Goal: Information Seeking & Learning: Check status

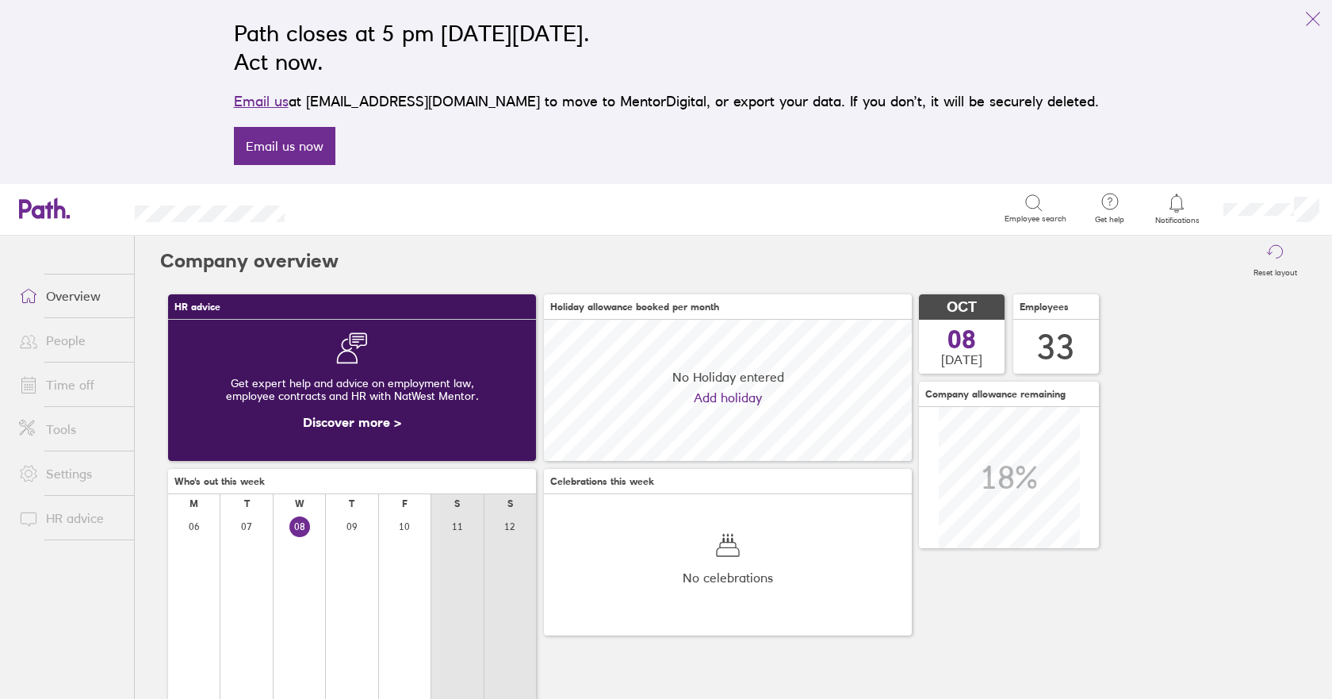
scroll to position [141, 368]
click at [1315, 17] on icon "link" at bounding box center [1313, 19] width 19 height 19
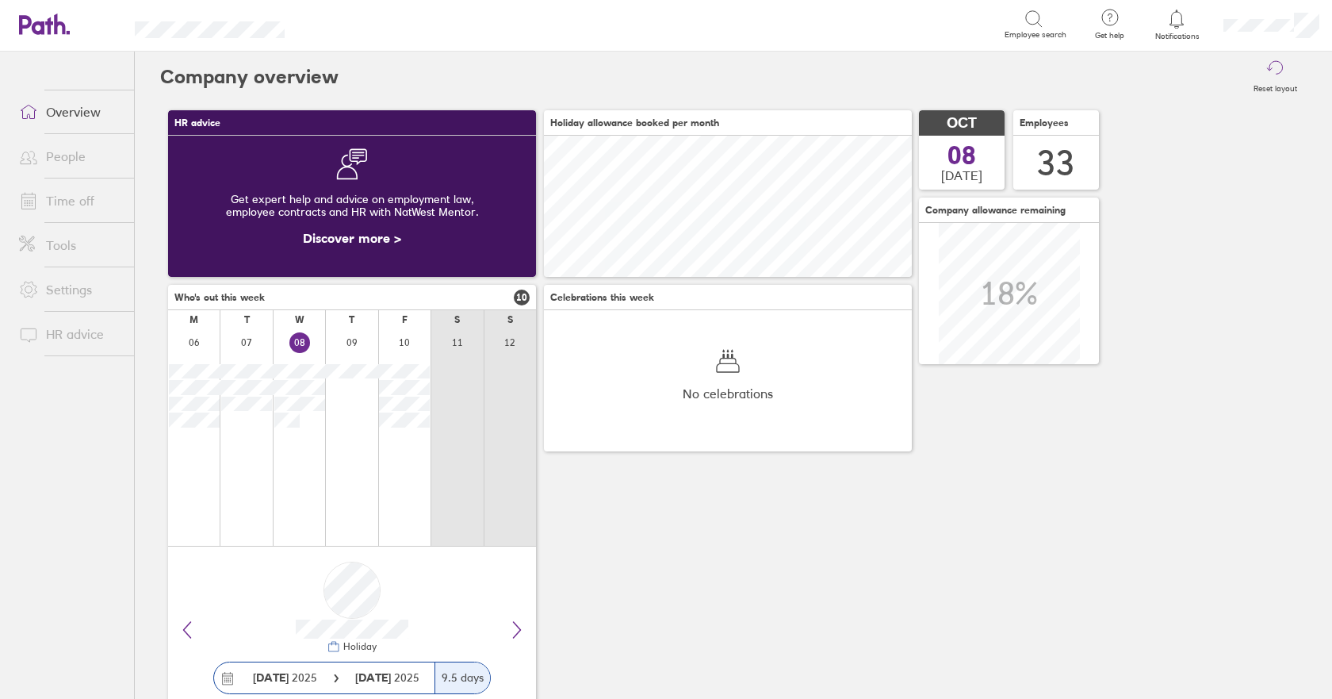
click at [76, 155] on link "People" at bounding box center [70, 156] width 128 height 32
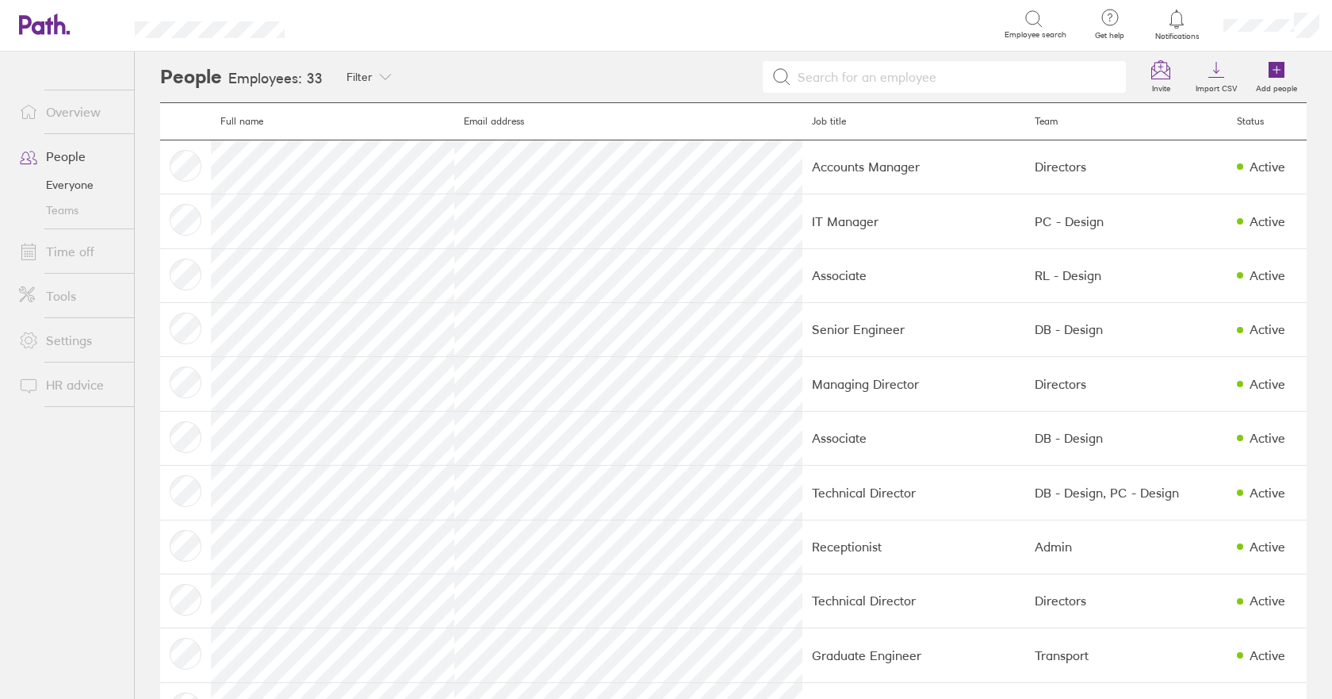
click at [911, 69] on input at bounding box center [954, 77] width 326 height 30
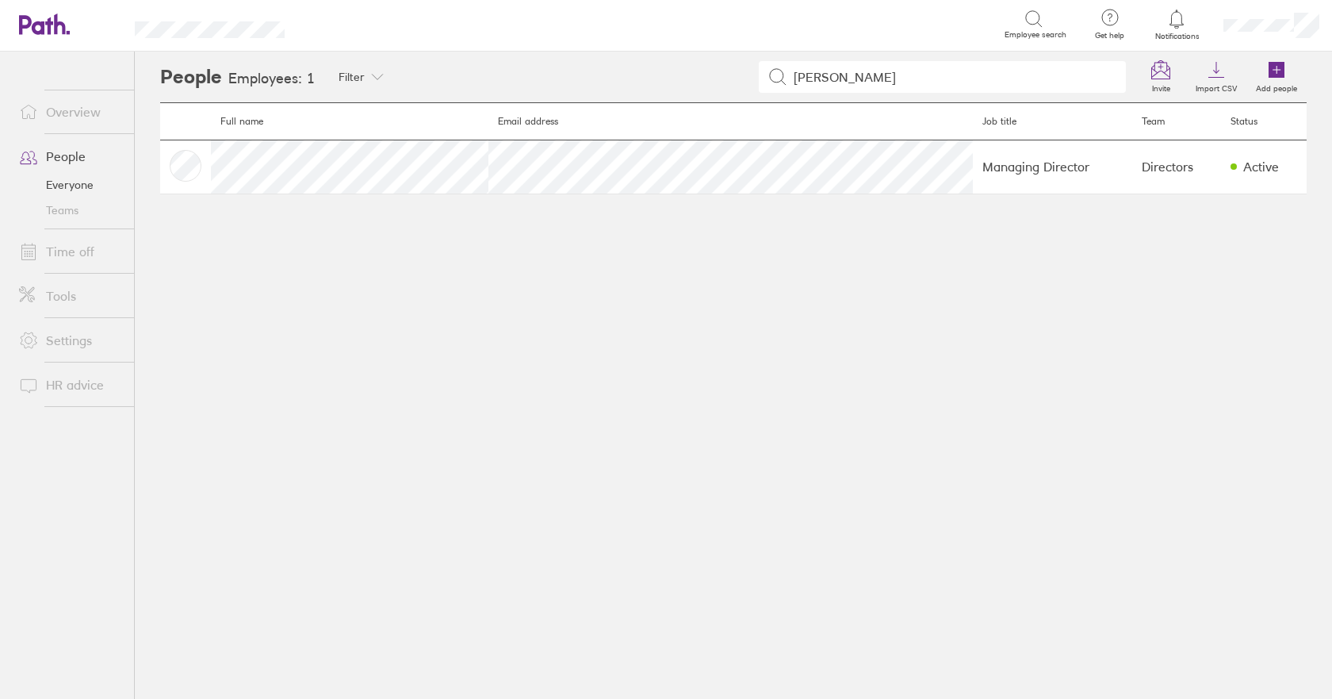
type input "[PERSON_NAME]"
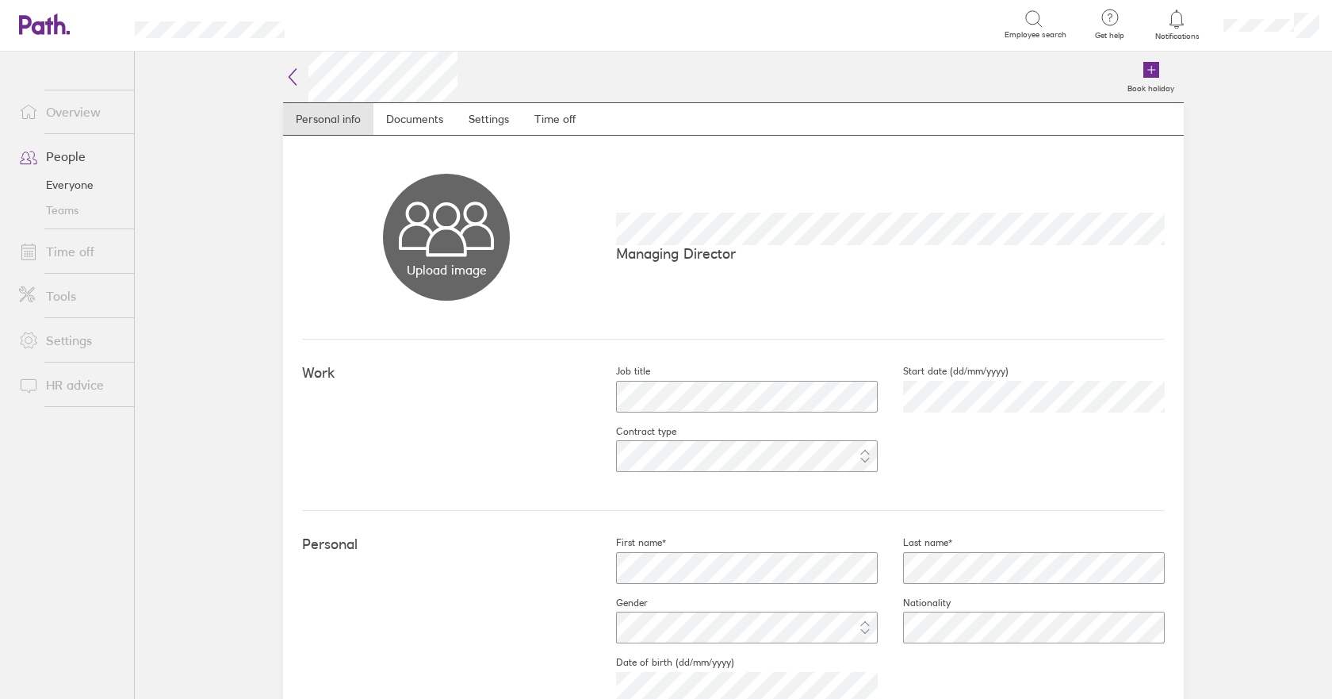
click at [69, 155] on link "People" at bounding box center [70, 156] width 128 height 32
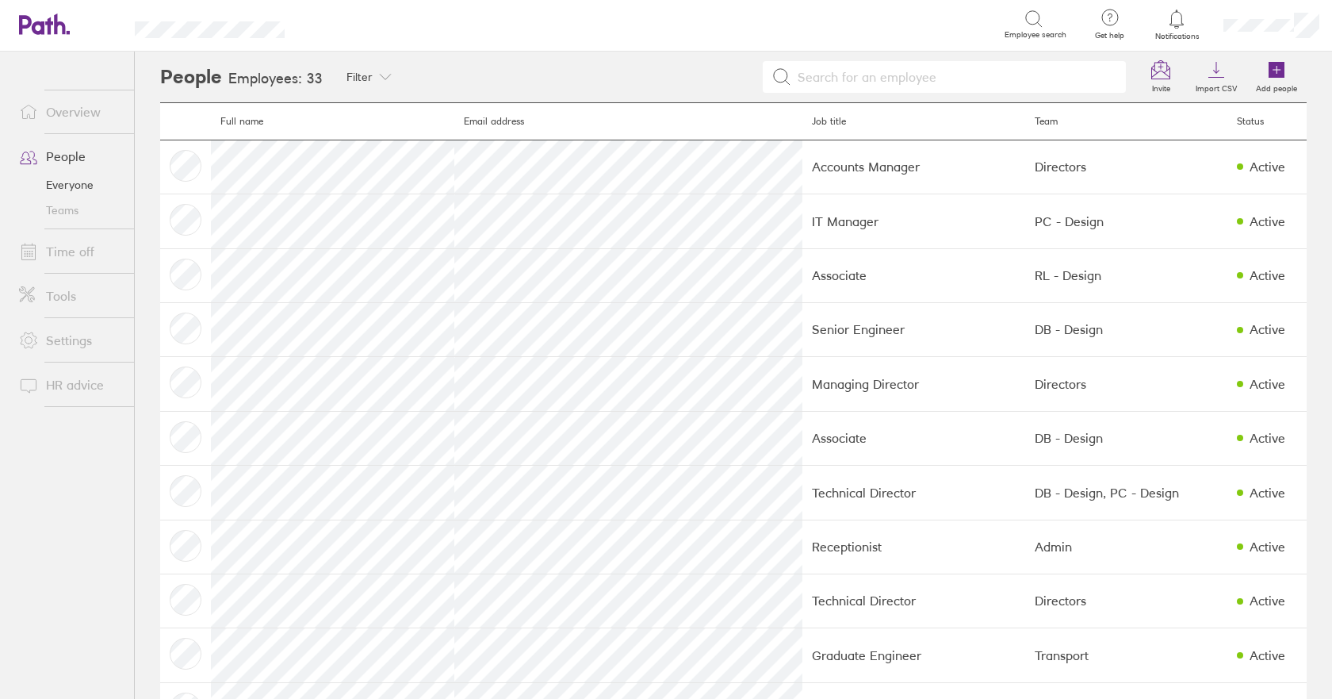
click at [70, 182] on link "Everyone" at bounding box center [70, 184] width 128 height 25
click at [50, 249] on link "Time off" at bounding box center [70, 252] width 128 height 32
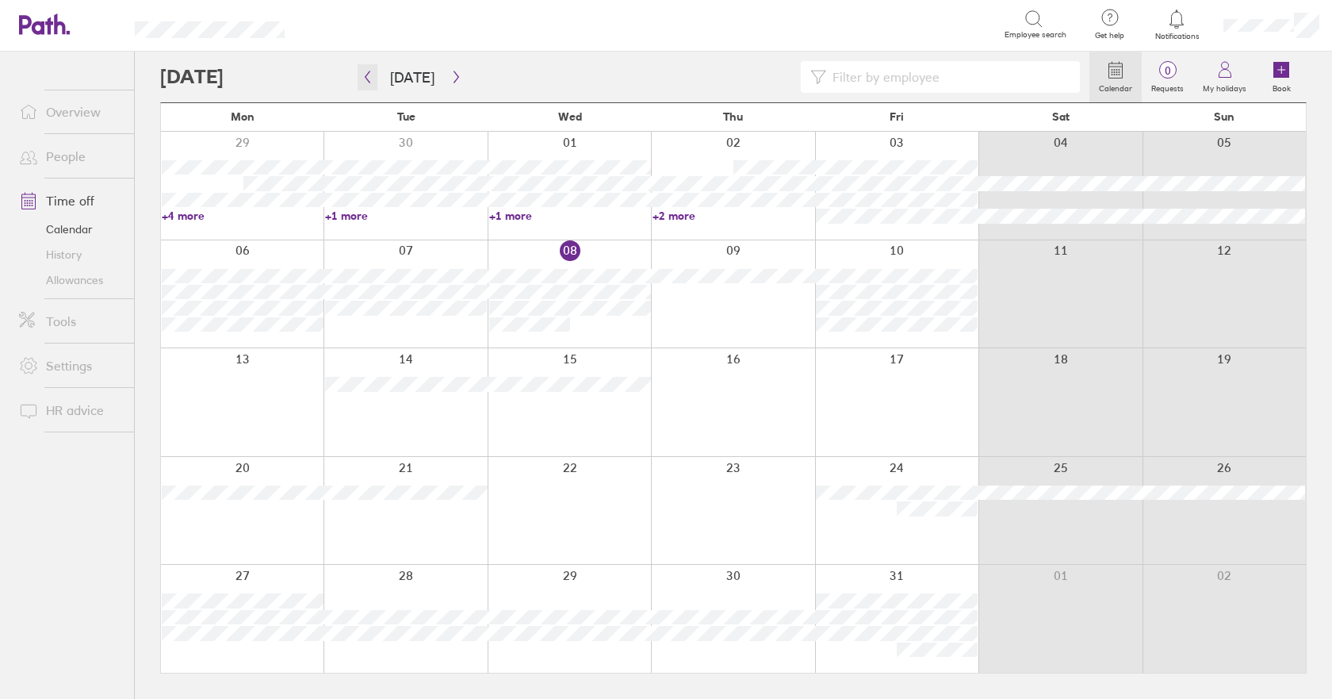
click at [368, 74] on icon "button" at bounding box center [368, 77] width 5 height 12
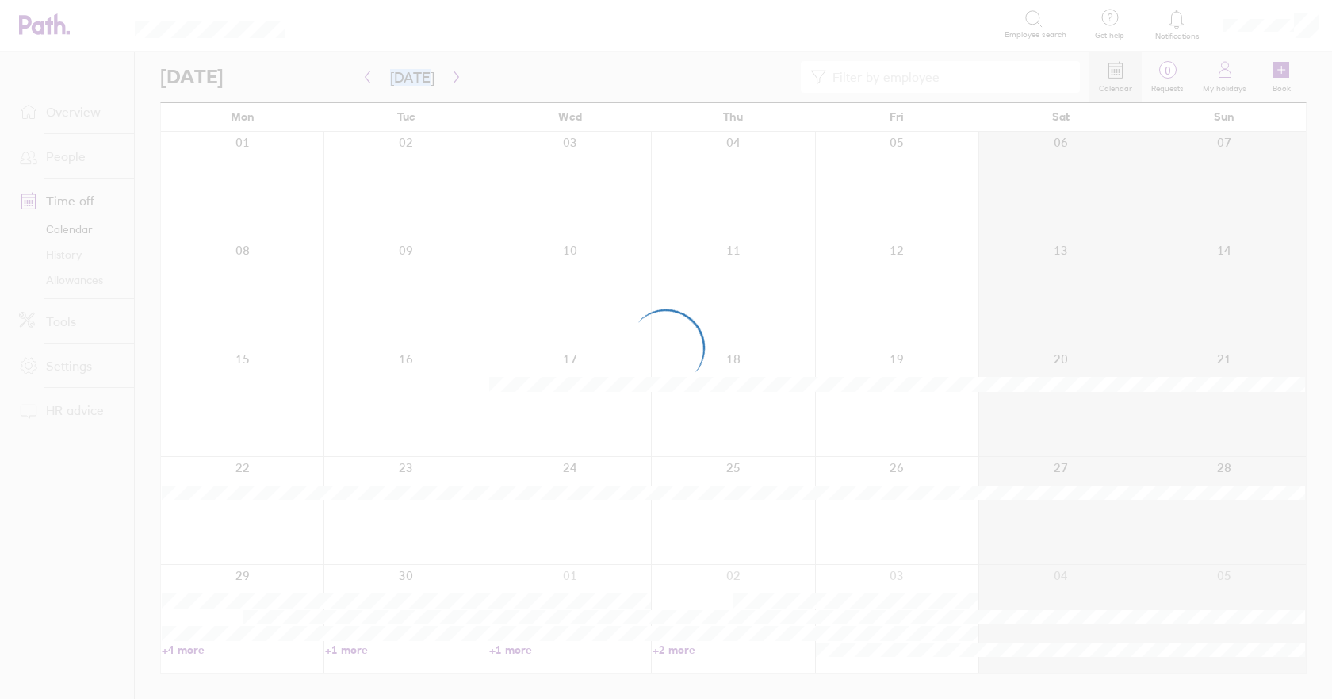
click at [368, 74] on div at bounding box center [666, 349] width 1332 height 699
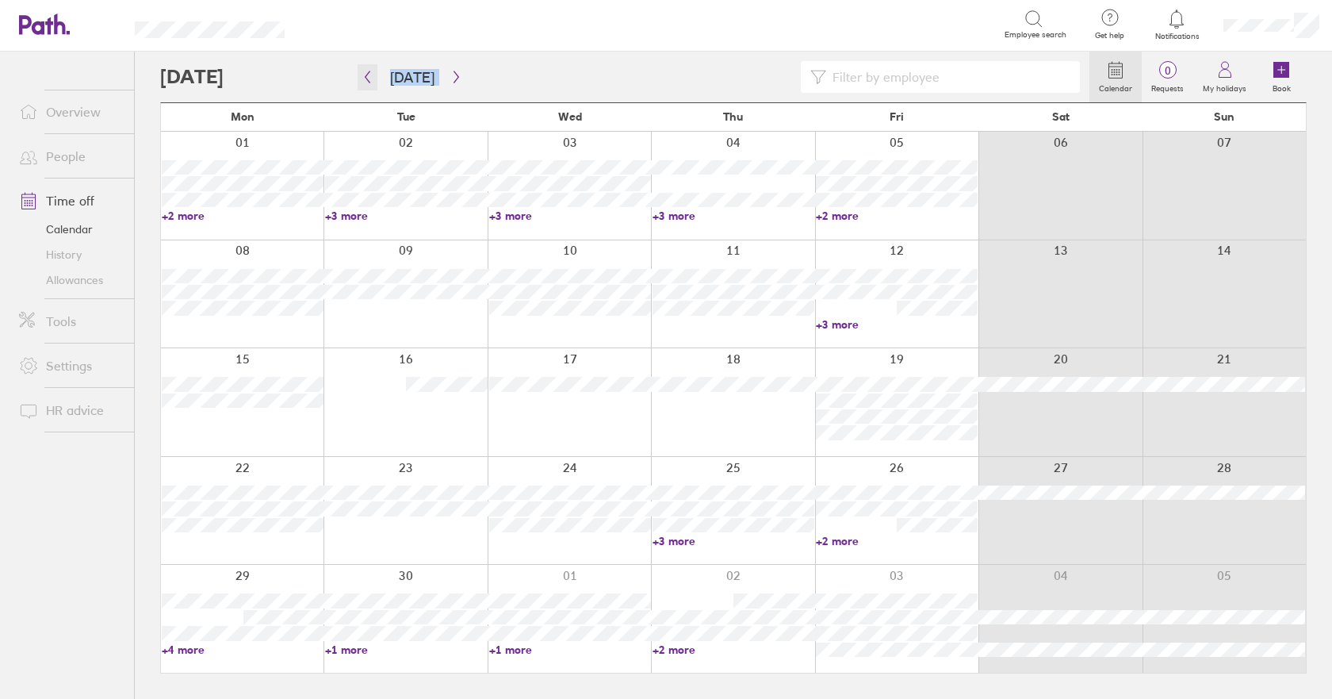
click at [366, 74] on icon "button" at bounding box center [368, 77] width 12 height 13
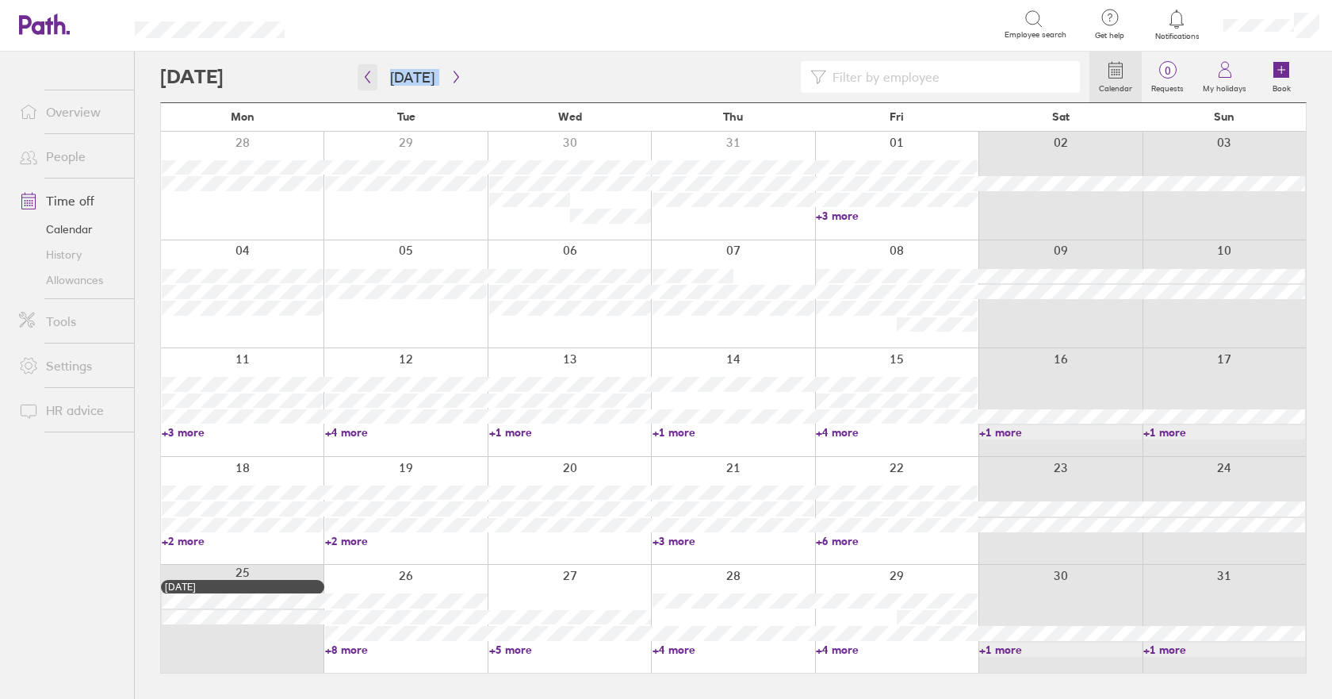
click at [366, 77] on icon "button" at bounding box center [368, 77] width 5 height 12
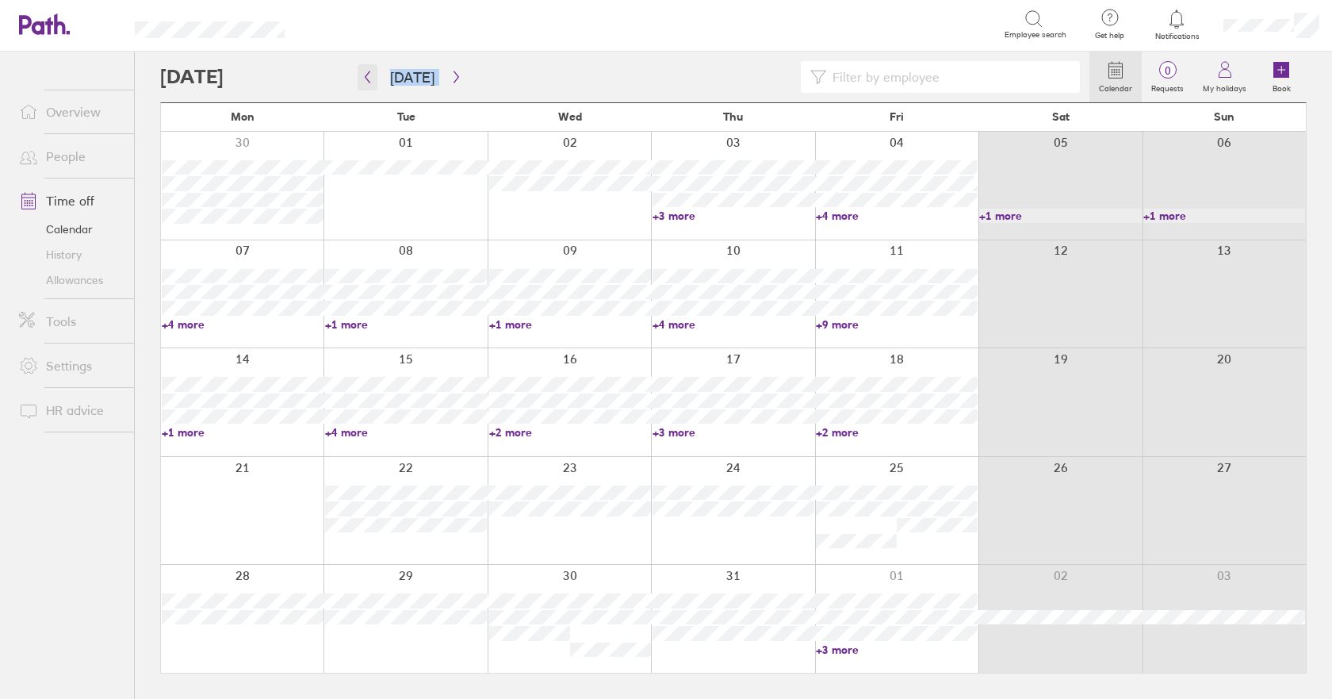
click at [366, 77] on icon "button" at bounding box center [368, 77] width 5 height 12
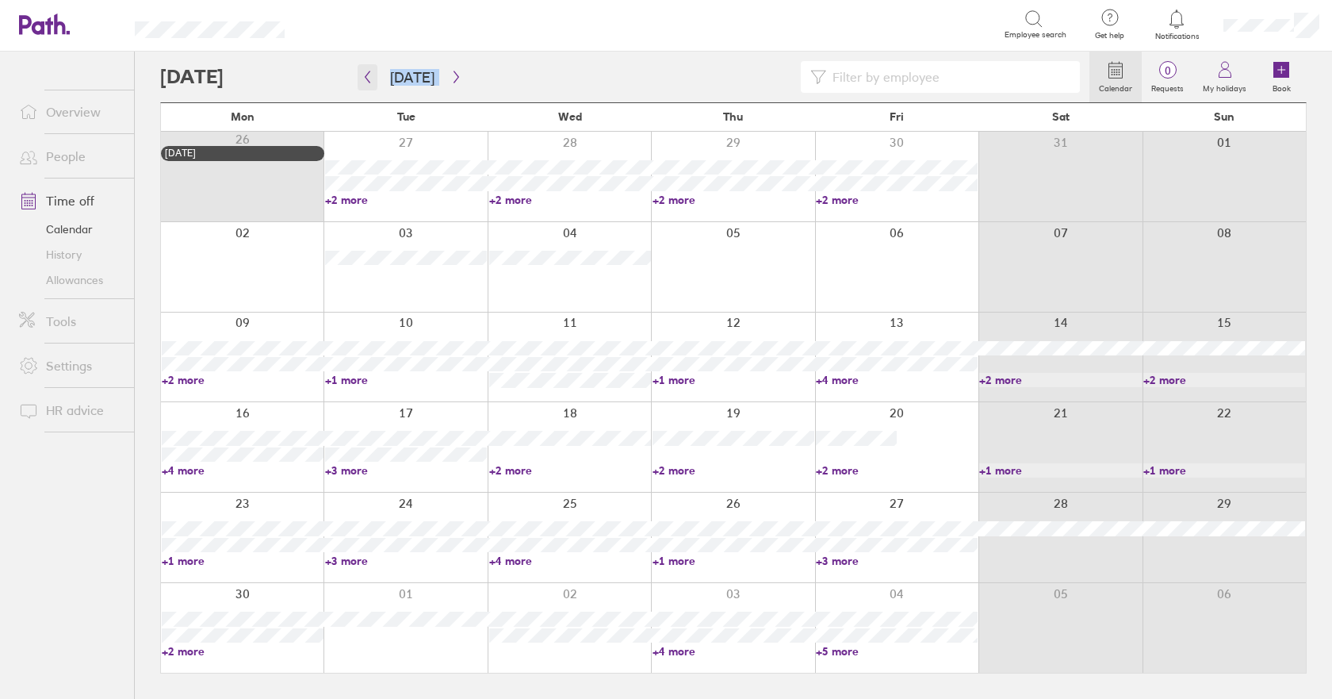
click at [367, 78] on icon "button" at bounding box center [368, 77] width 12 height 13
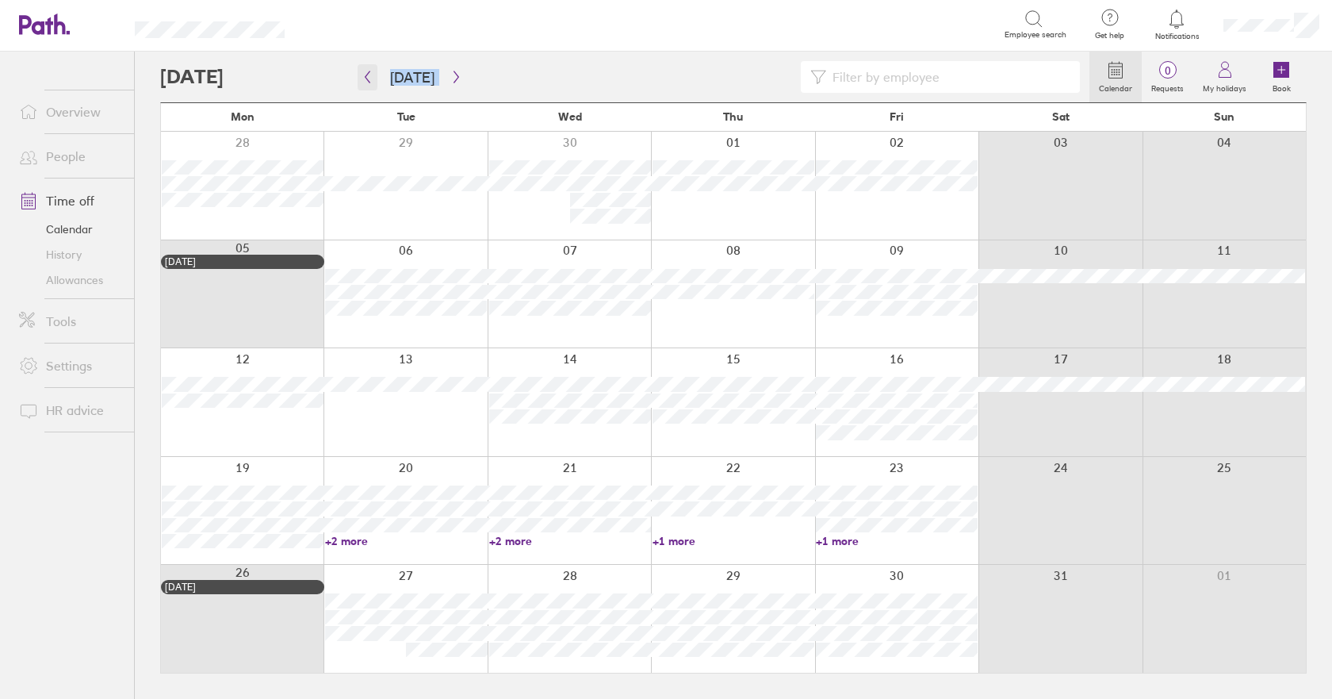
click at [367, 78] on icon "button" at bounding box center [368, 77] width 12 height 13
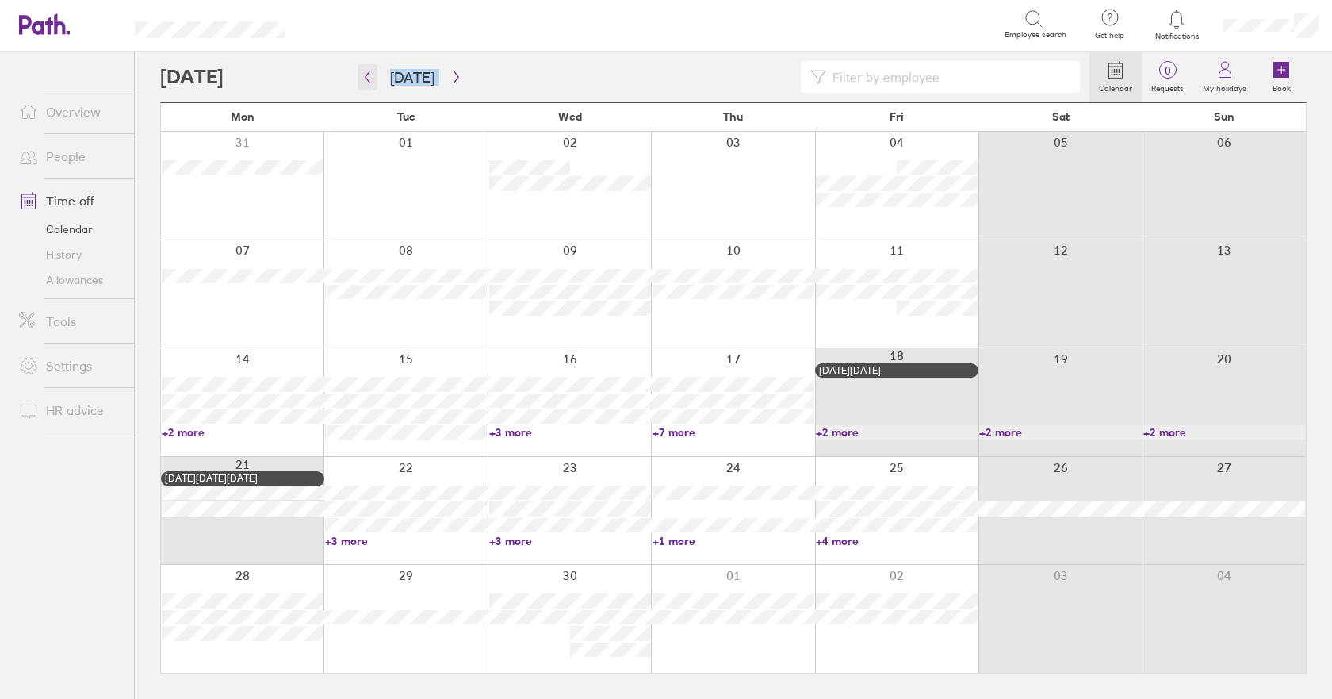
click at [367, 78] on icon "button" at bounding box center [368, 77] width 12 height 13
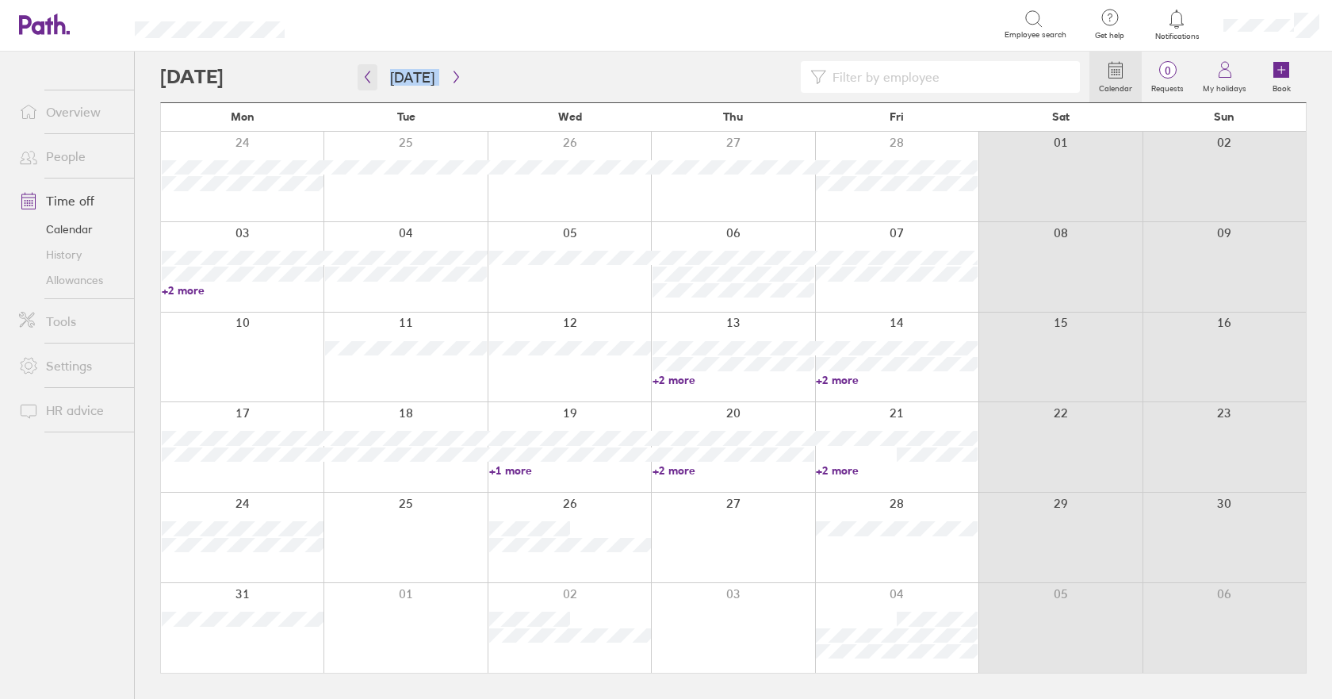
click at [367, 78] on icon "button" at bounding box center [368, 77] width 12 height 13
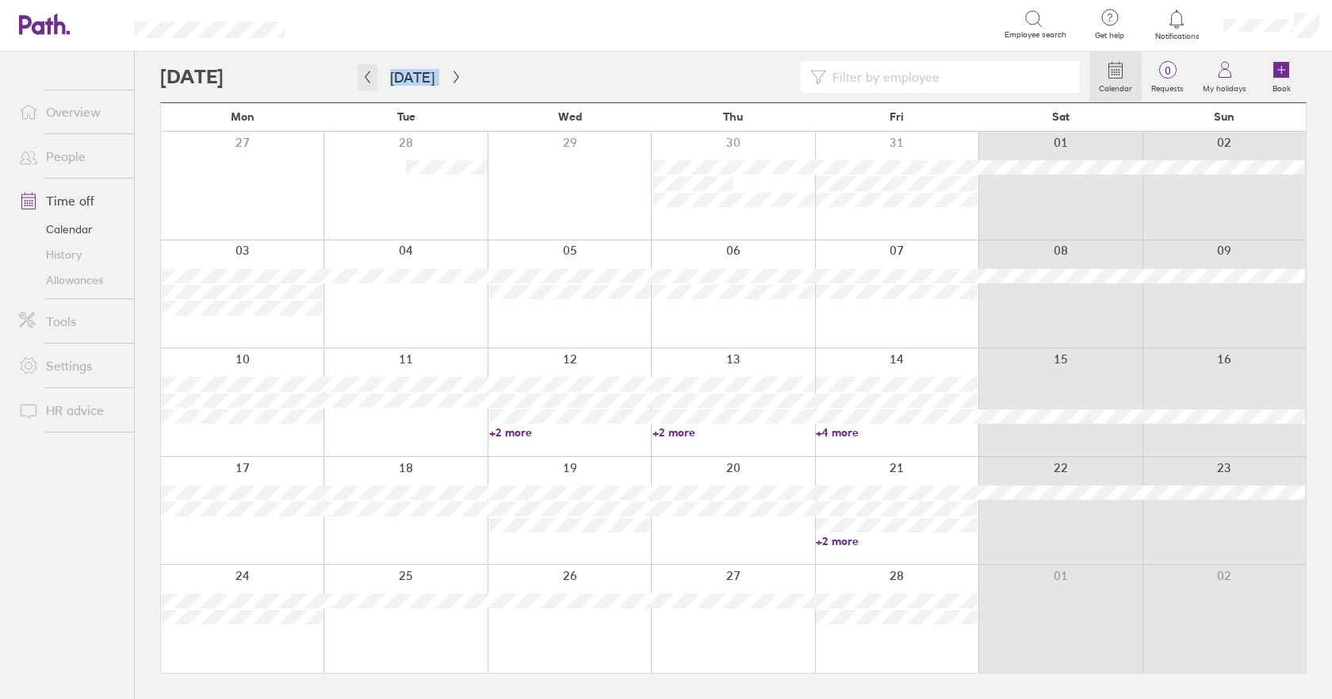
click at [367, 78] on icon "button" at bounding box center [368, 77] width 12 height 13
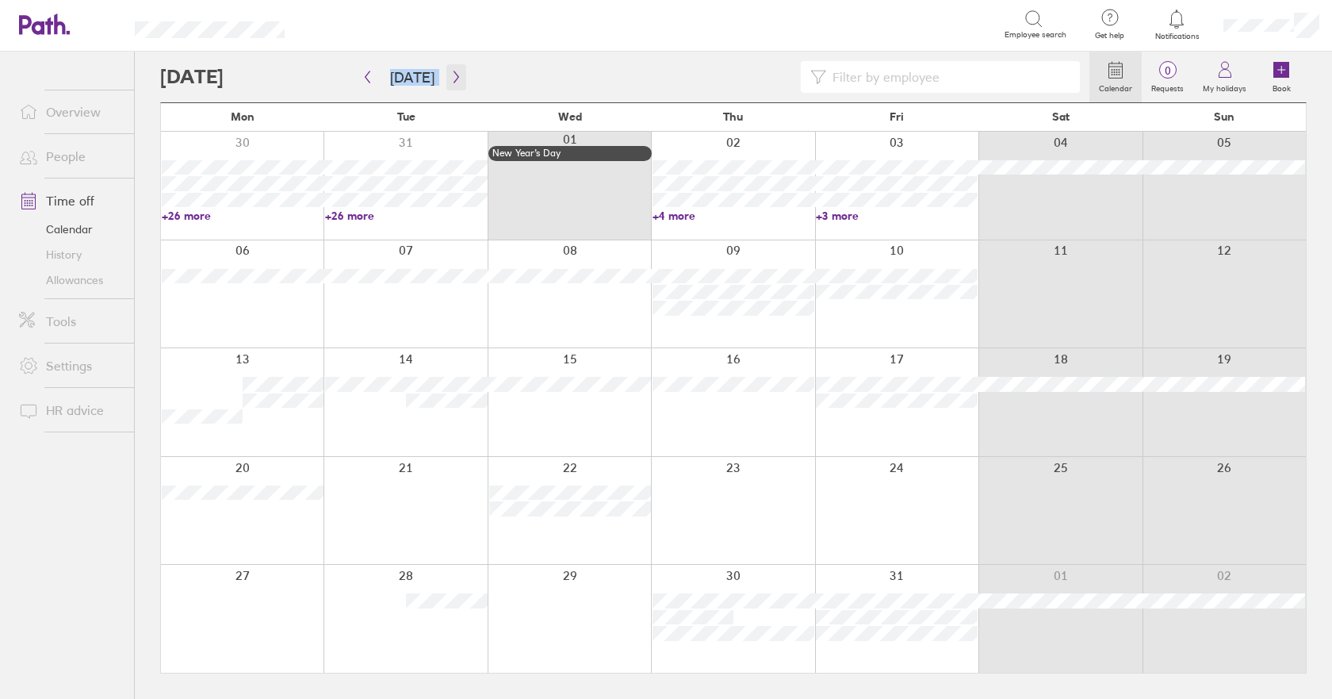
click at [451, 76] on icon "button" at bounding box center [456, 77] width 12 height 13
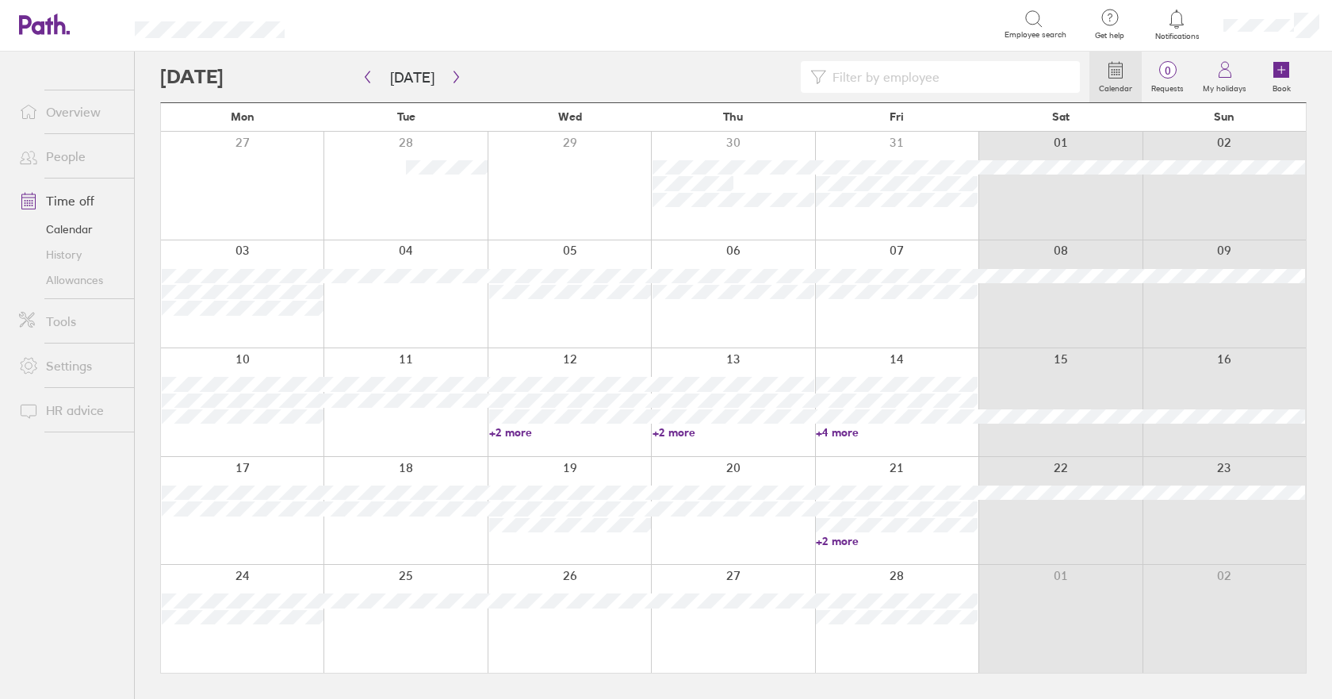
drag, startPoint x: 877, startPoint y: 81, endPoint x: 895, endPoint y: 64, distance: 24.7
click at [878, 80] on input at bounding box center [948, 77] width 244 height 30
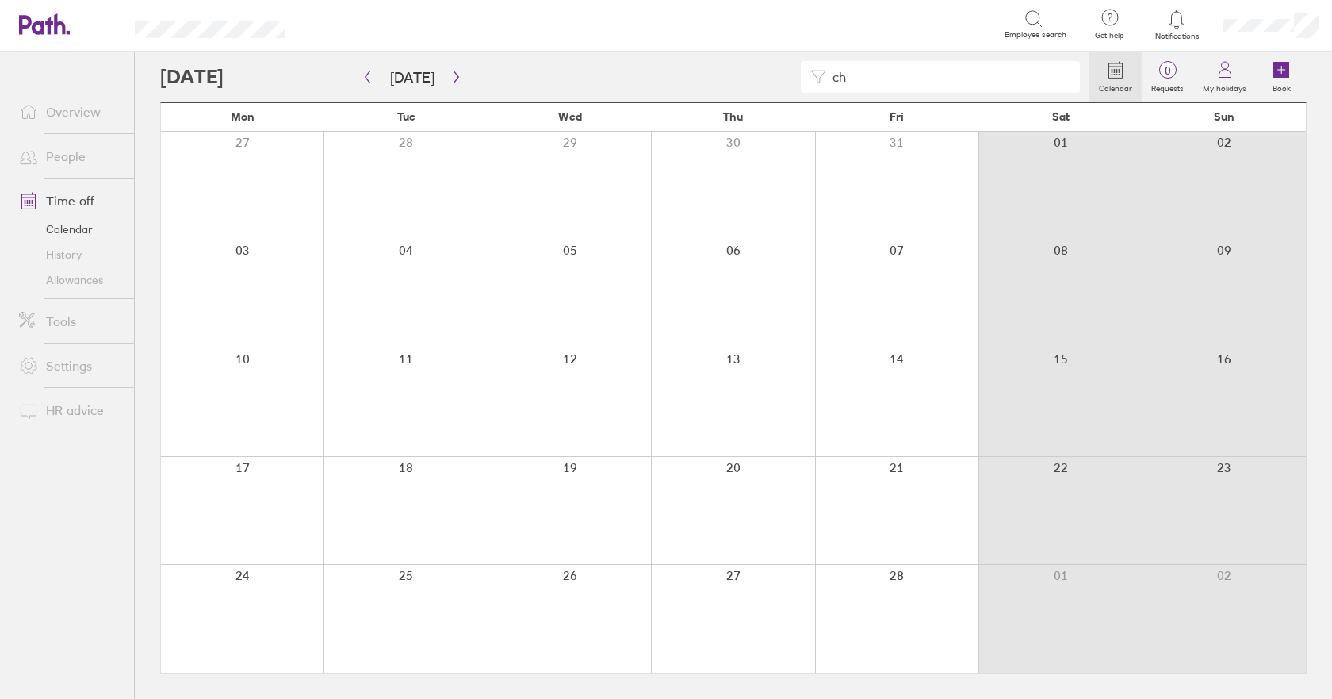
type input "c"
type input "p"
type input "t"
type input "g"
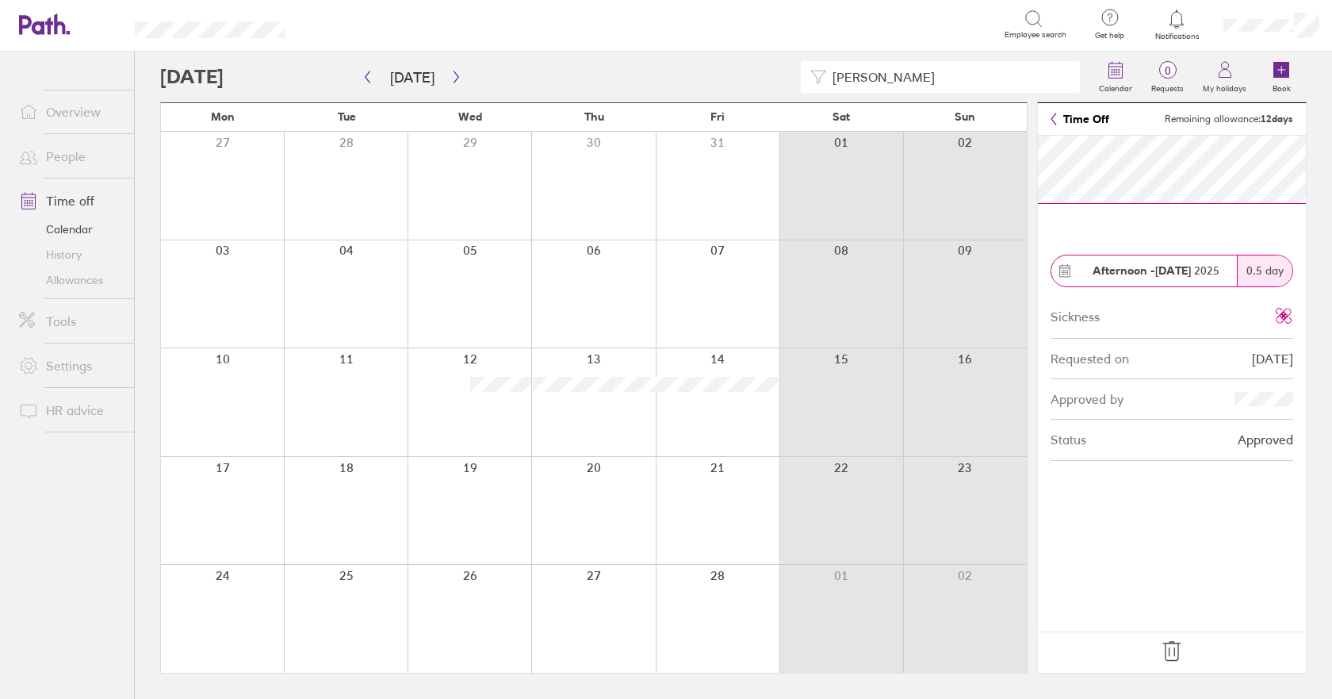
drag, startPoint x: 1051, startPoint y: 114, endPoint x: 1057, endPoint y: 121, distance: 9.0
click at [1051, 114] on icon at bounding box center [1054, 119] width 6 height 13
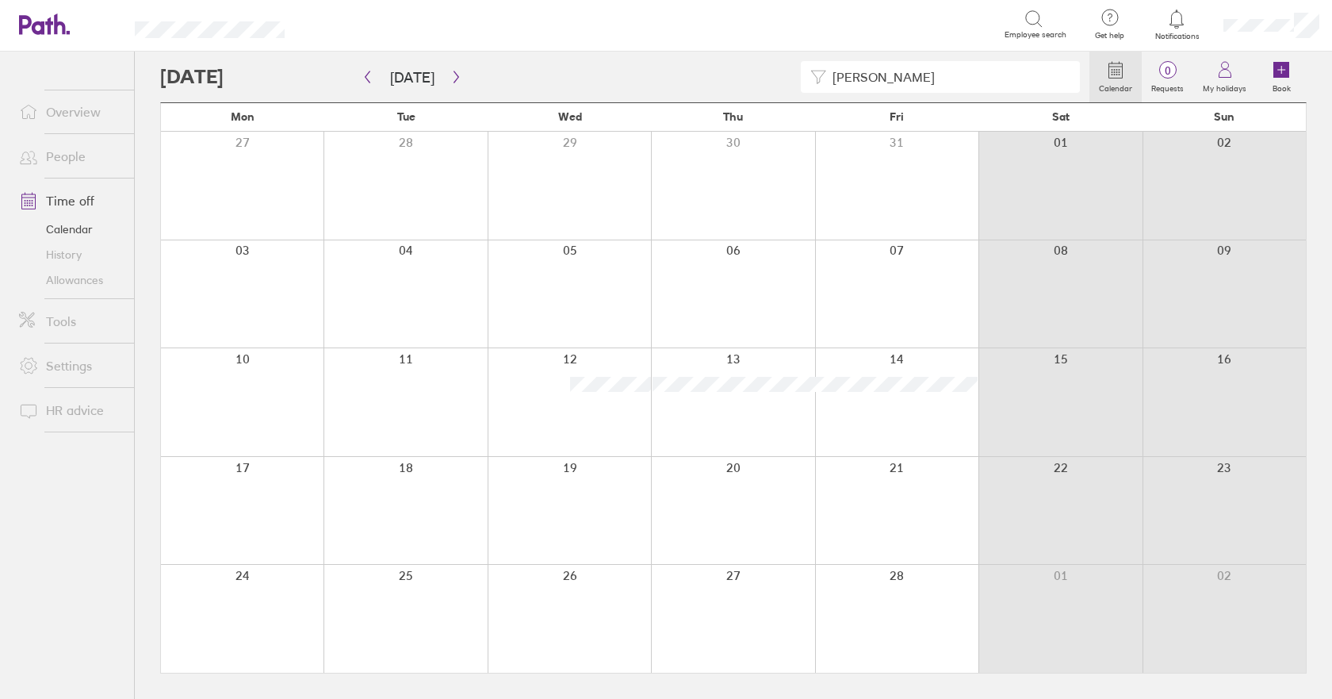
click at [909, 75] on input "[PERSON_NAME]" at bounding box center [948, 77] width 244 height 30
type input "m"
type input "r"
drag, startPoint x: 902, startPoint y: 79, endPoint x: 482, endPoint y: 78, distance: 420.3
click at [499, 79] on div "[PERSON_NAME]" at bounding box center [624, 77] width 929 height 32
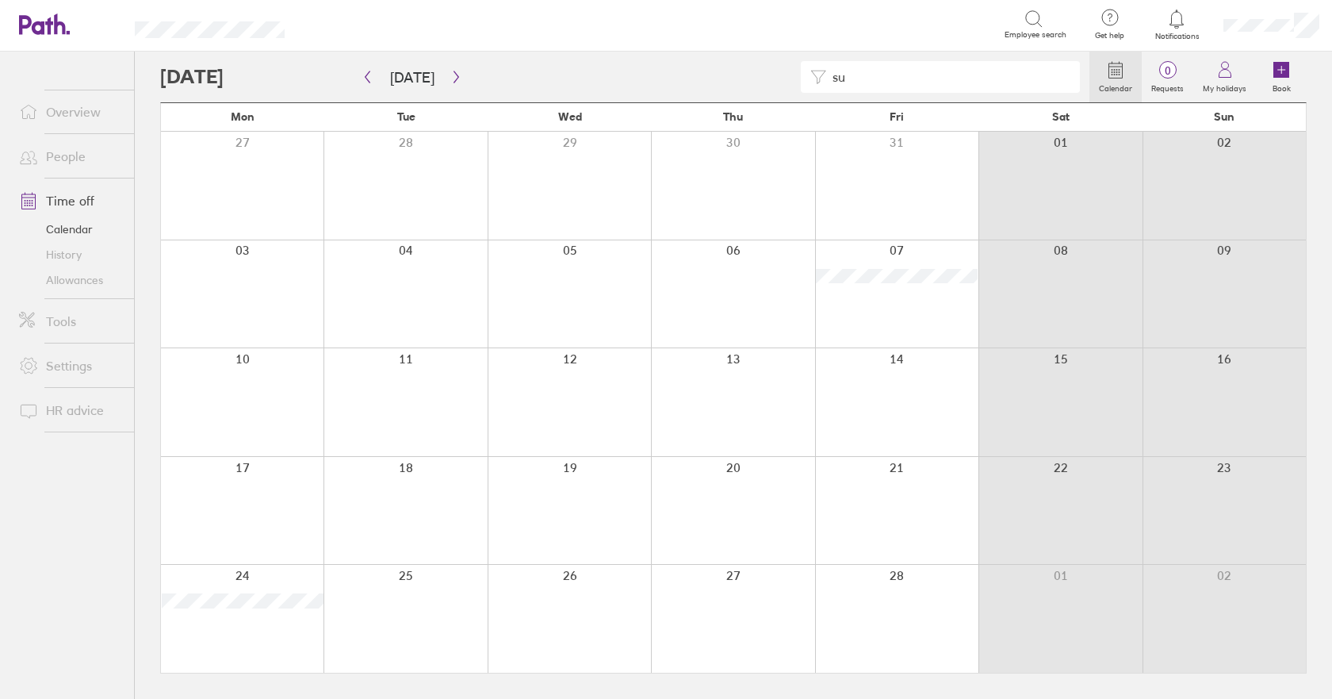
type input "s"
type input "t"
type input "h"
type input "j"
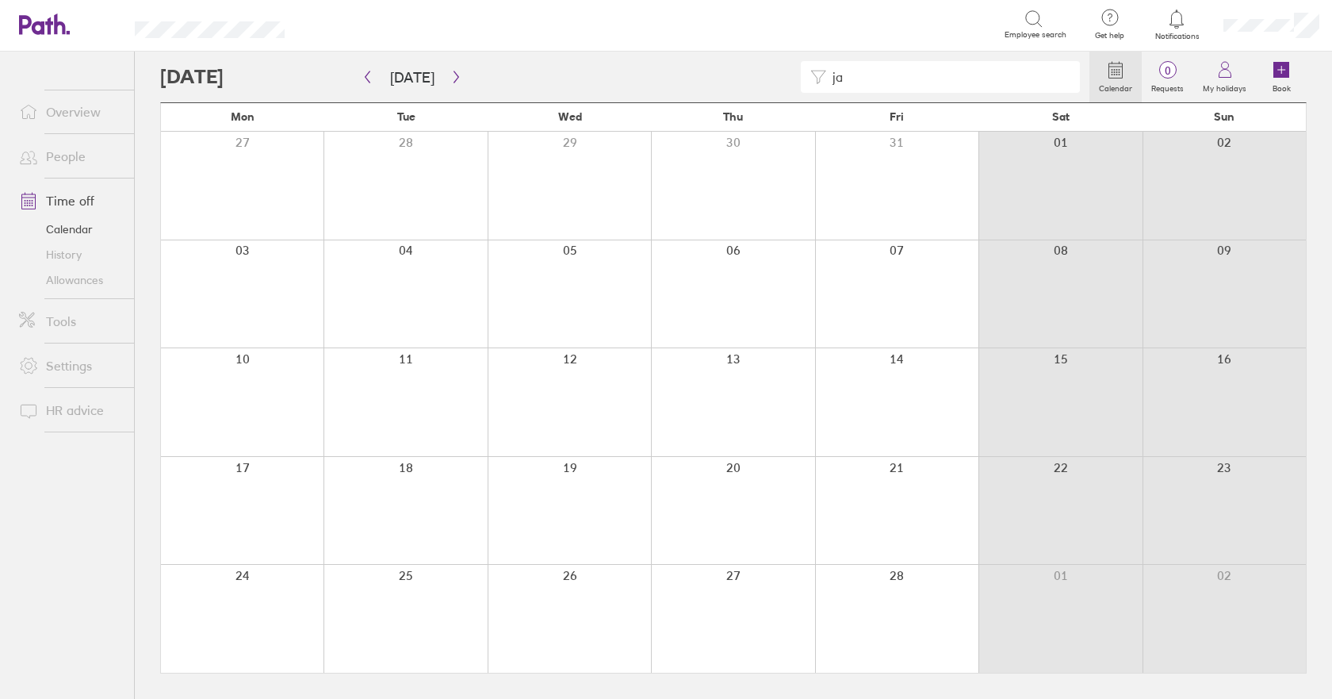
type input "j"
type input "m"
type input "c"
type input "j"
type input "d"
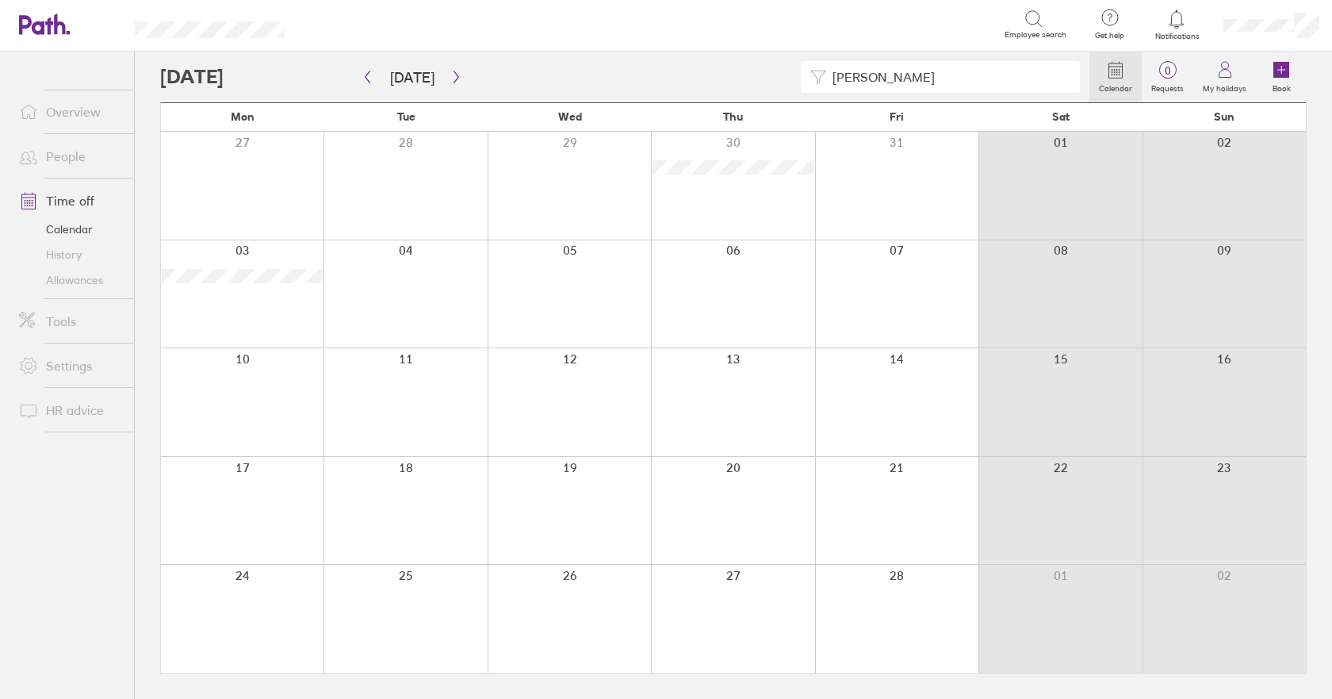
drag, startPoint x: 897, startPoint y: 73, endPoint x: 636, endPoint y: 79, distance: 260.9
click at [645, 79] on div "[PERSON_NAME]" at bounding box center [624, 77] width 929 height 32
type input "d"
type input "p"
type input "haydar"
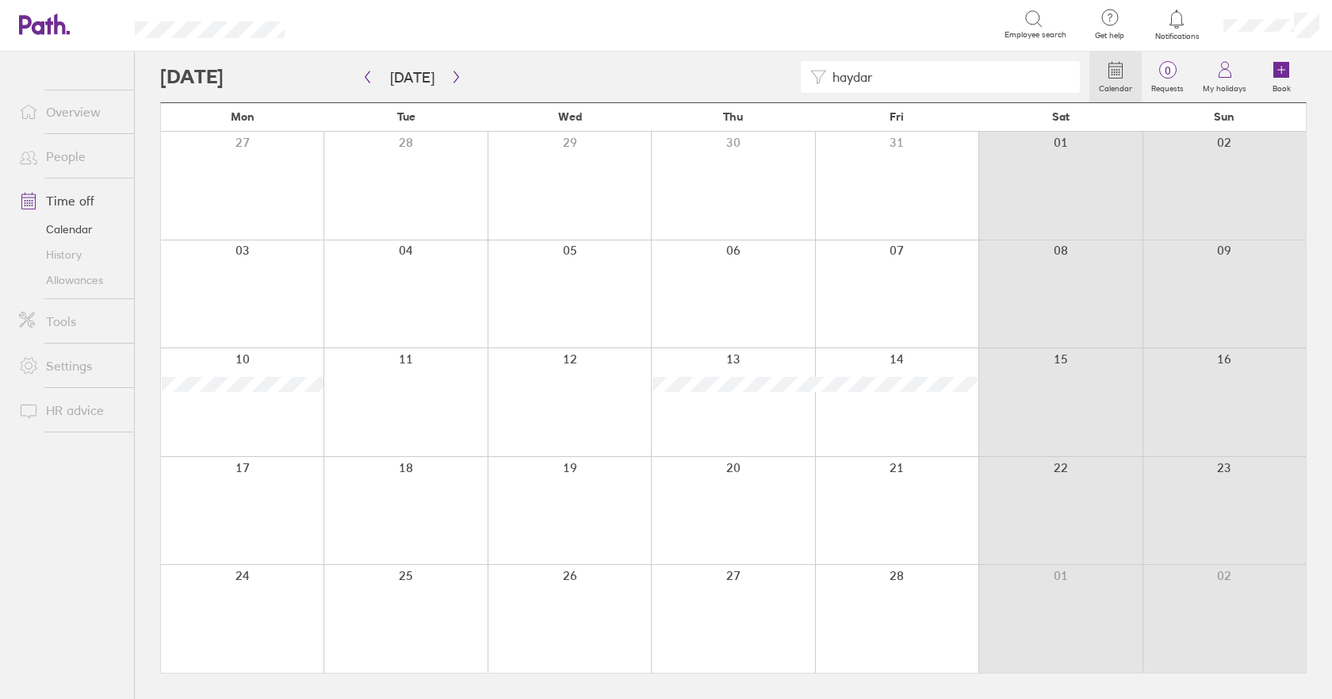
drag, startPoint x: 939, startPoint y: 82, endPoint x: 737, endPoint y: 96, distance: 201.9
click at [737, 96] on div "haydar Calendar 0 Requests My holidays Book" at bounding box center [733, 77] width 1147 height 51
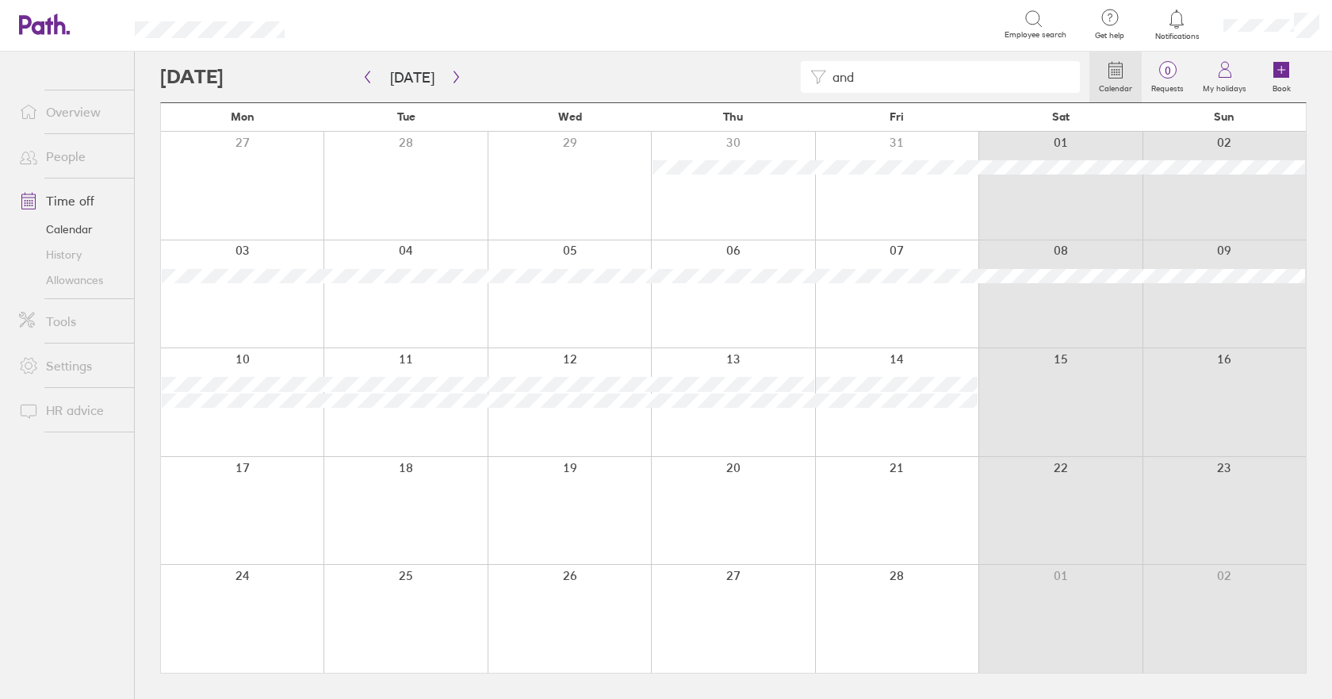
type input "[PERSON_NAME]"
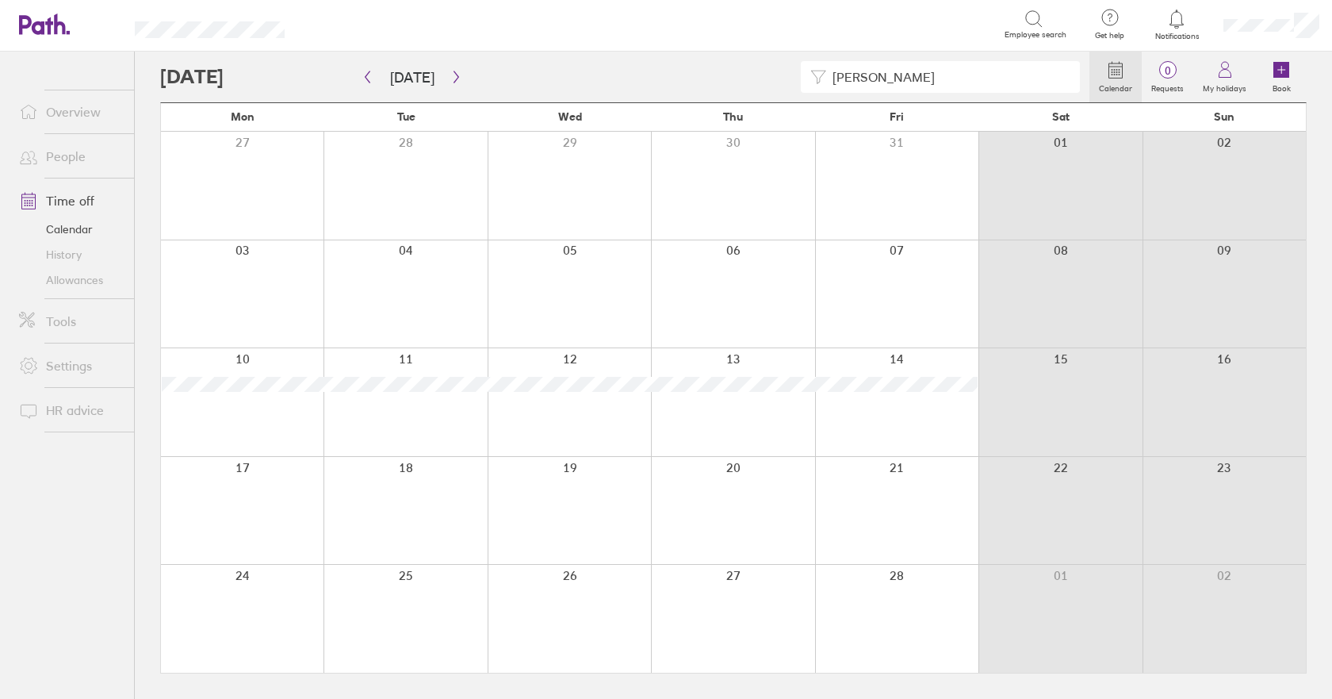
drag, startPoint x: 890, startPoint y: 72, endPoint x: 682, endPoint y: 67, distance: 208.6
click at [682, 67] on div "[PERSON_NAME]" at bounding box center [624, 77] width 929 height 32
type input "f"
type input "b"
type input "c"
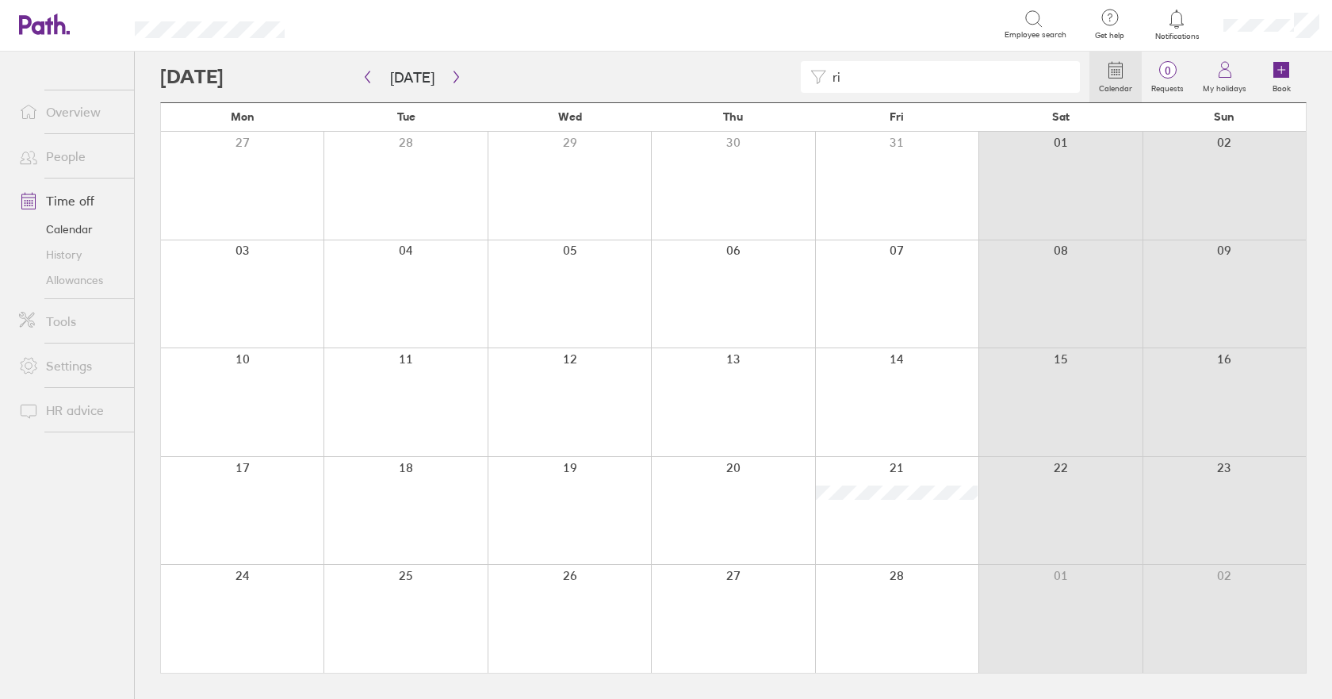
type input "r"
type input "t"
type input "s"
click at [454, 75] on icon "button" at bounding box center [456, 77] width 5 height 12
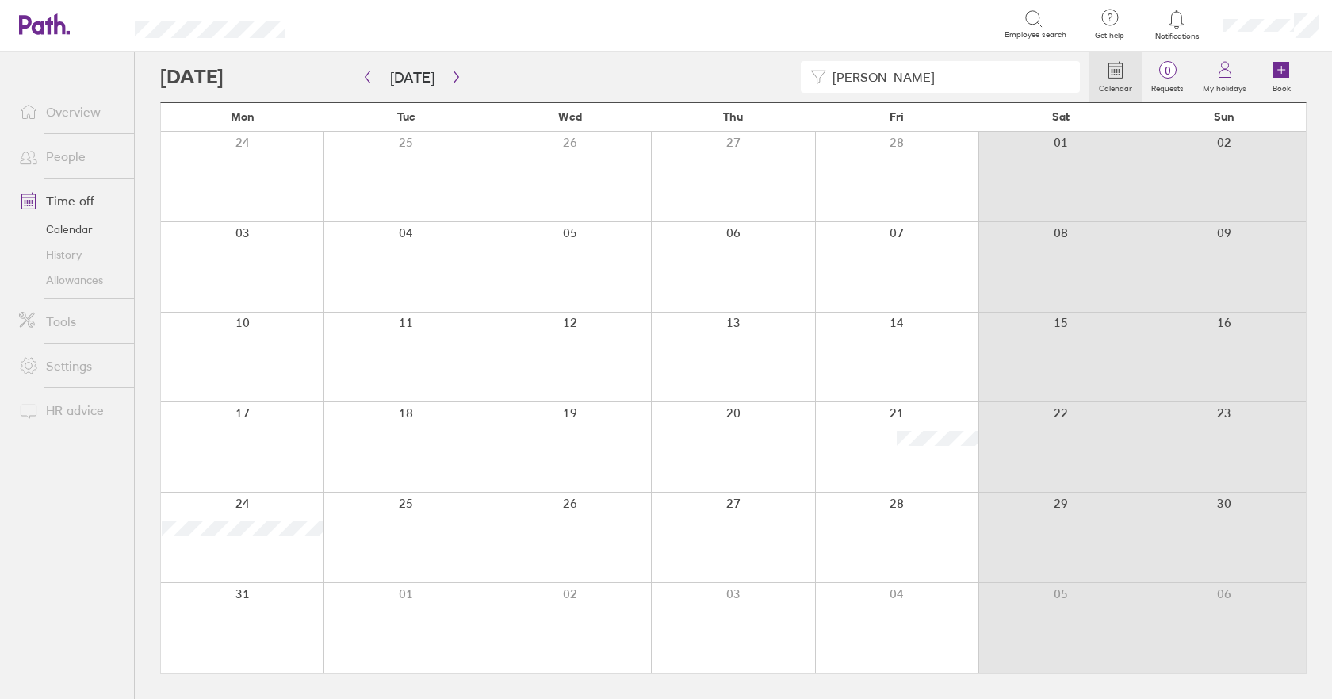
click at [887, 71] on input "[PERSON_NAME]" at bounding box center [948, 77] width 244 height 30
type input "r"
type input "c"
type input "p"
type input "t"
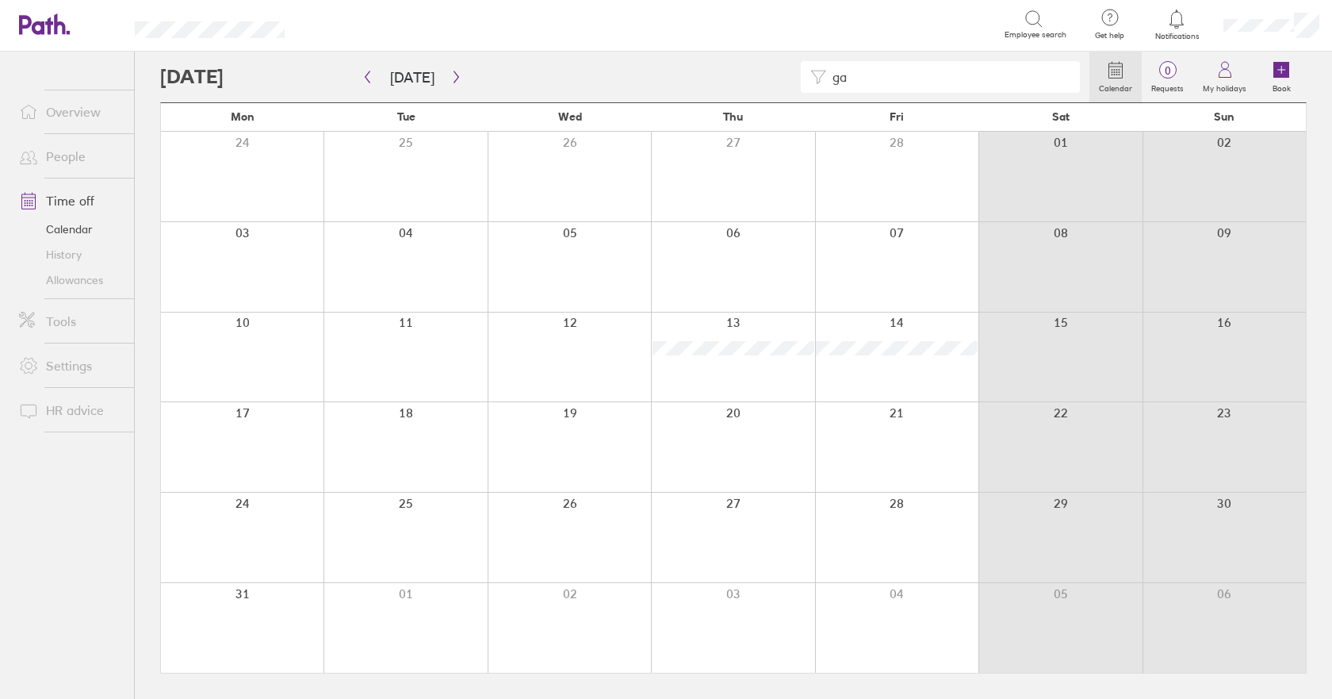
type input "g"
type input "m"
type input "r"
type input "s"
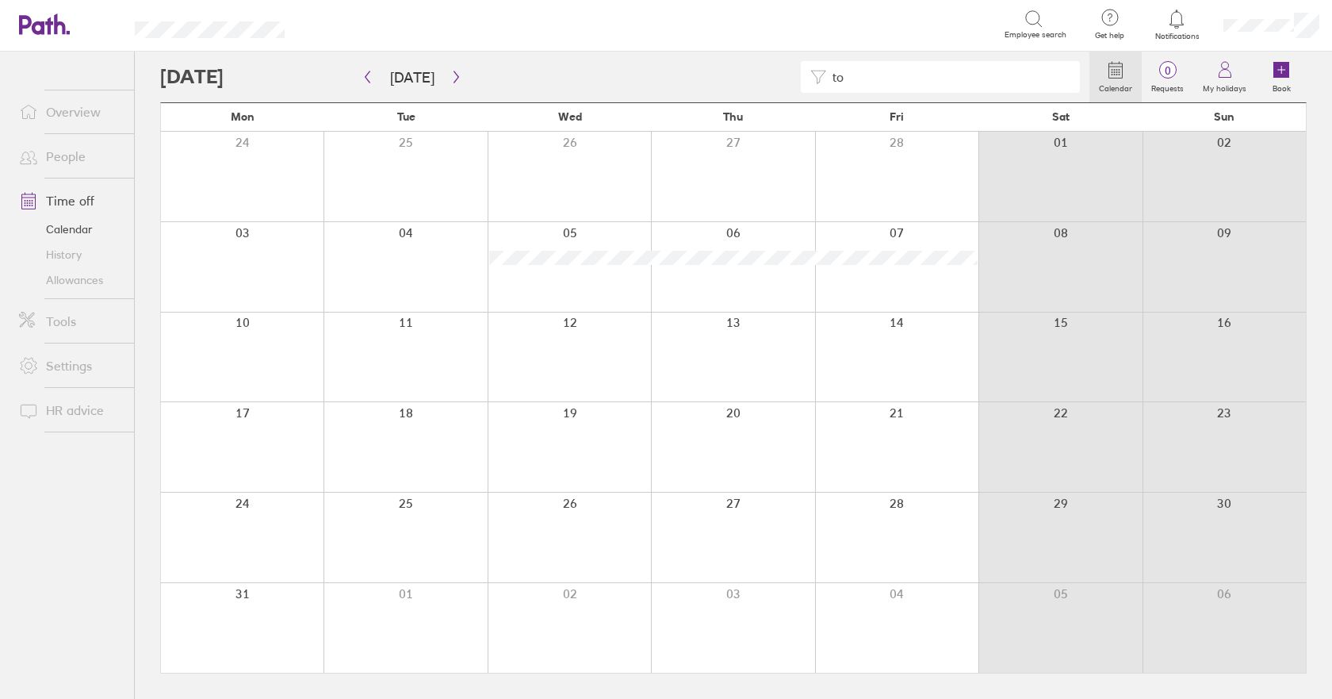
type input "t"
type input "h"
type input "j"
type input "m"
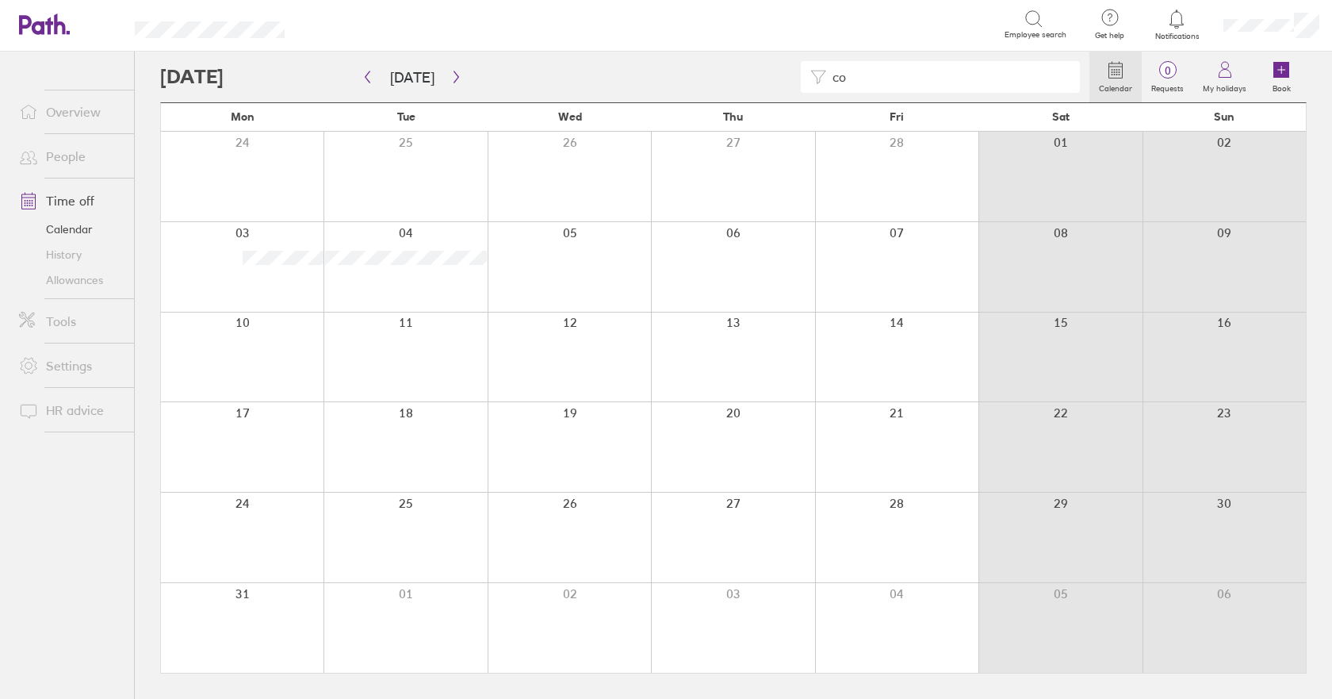
type input "c"
type input "j"
type input "d"
type input "m"
type input "d"
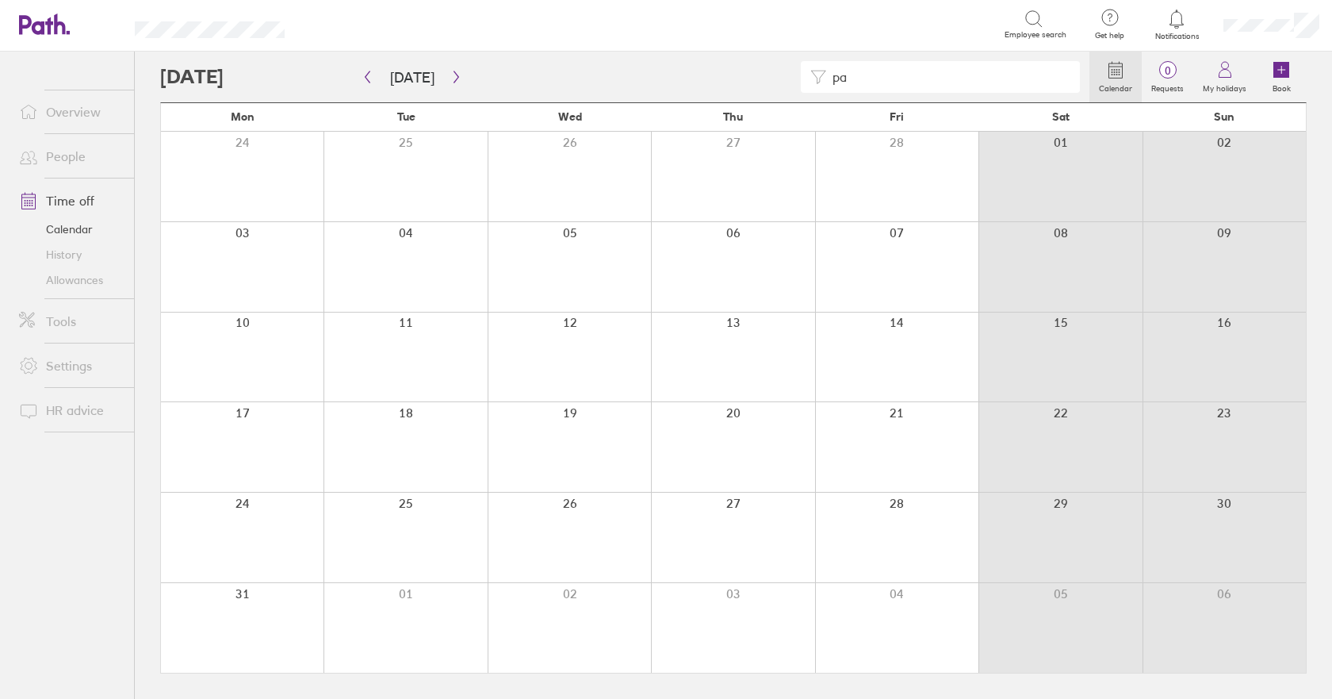
type input "p"
type input "h"
type input "a"
type input "b"
type input "c"
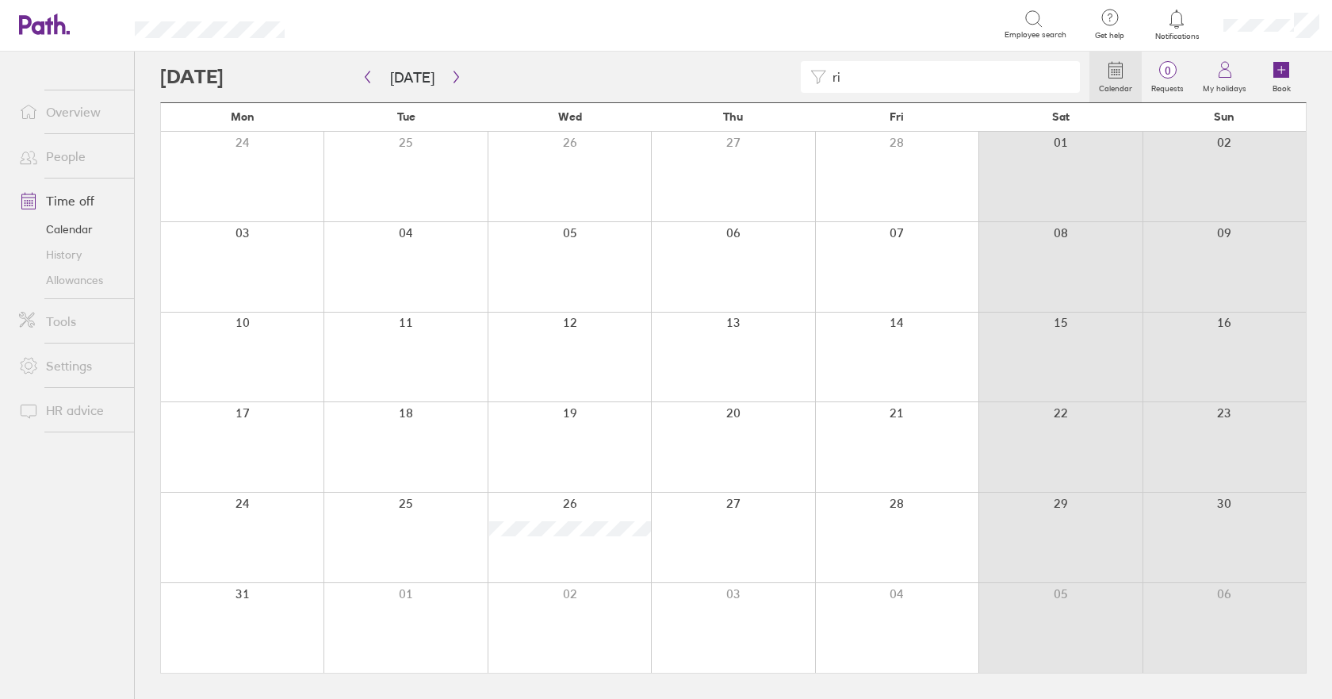
type input "r"
drag, startPoint x: 887, startPoint y: 71, endPoint x: 690, endPoint y: 91, distance: 198.4
click at [723, 92] on div "[PERSON_NAME]" at bounding box center [624, 77] width 929 height 32
type input "s"
click at [451, 75] on icon "button" at bounding box center [456, 77] width 12 height 13
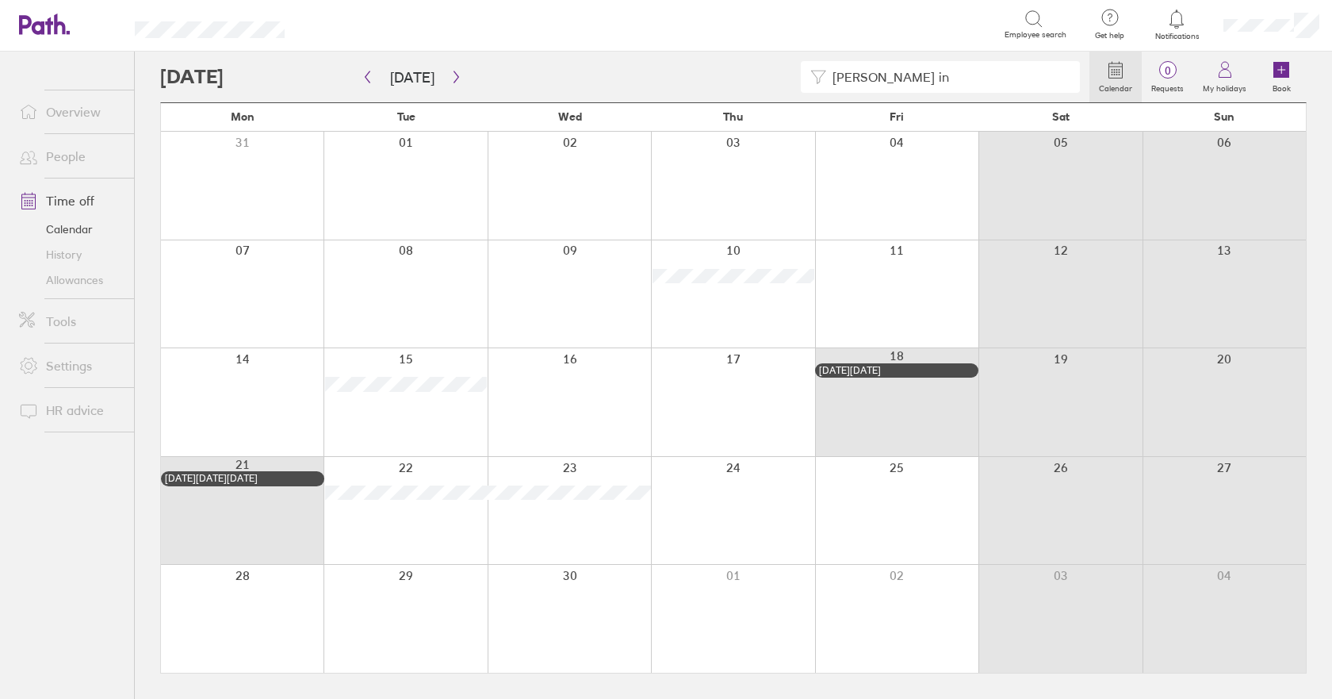
drag, startPoint x: 910, startPoint y: 79, endPoint x: 800, endPoint y: 85, distance: 110.4
click at [802, 85] on div "[PERSON_NAME] in" at bounding box center [940, 77] width 279 height 32
type input "c"
type input "p"
type input "r"
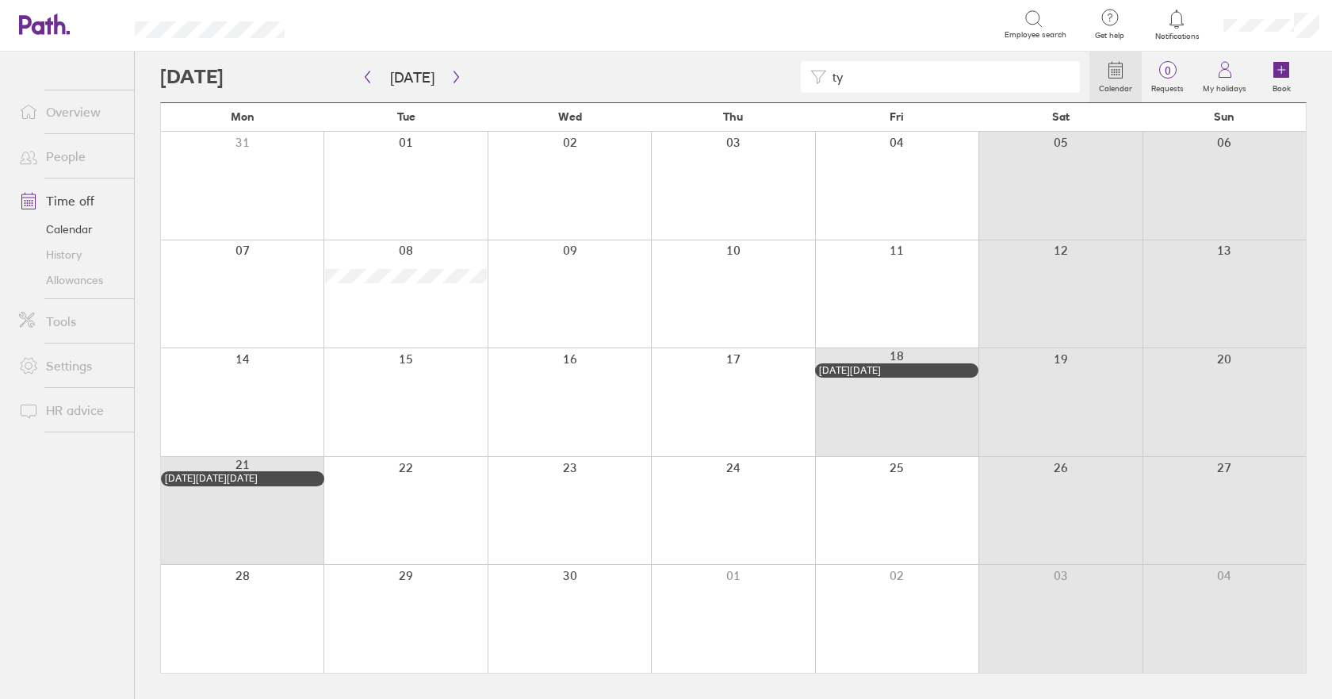
type input "t"
type input "g"
type input "m"
type input "r"
type input "s"
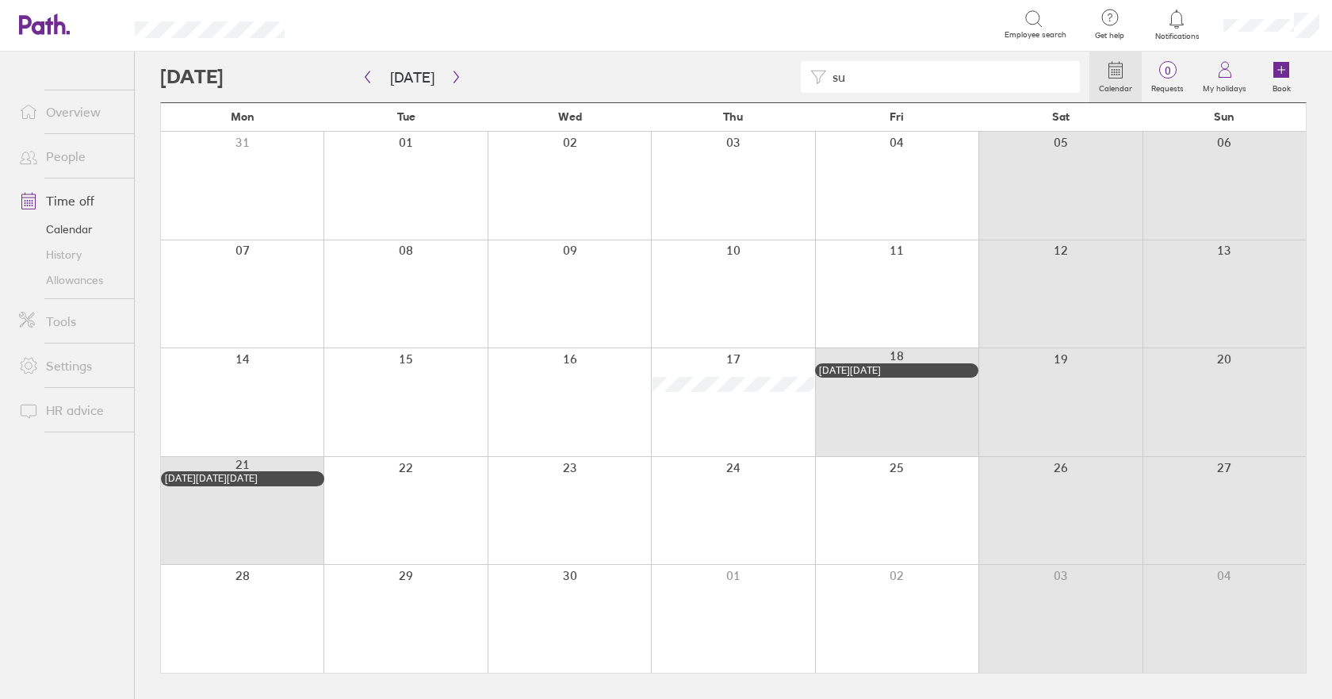
type input "s"
type input "t"
type input "h"
type input "j"
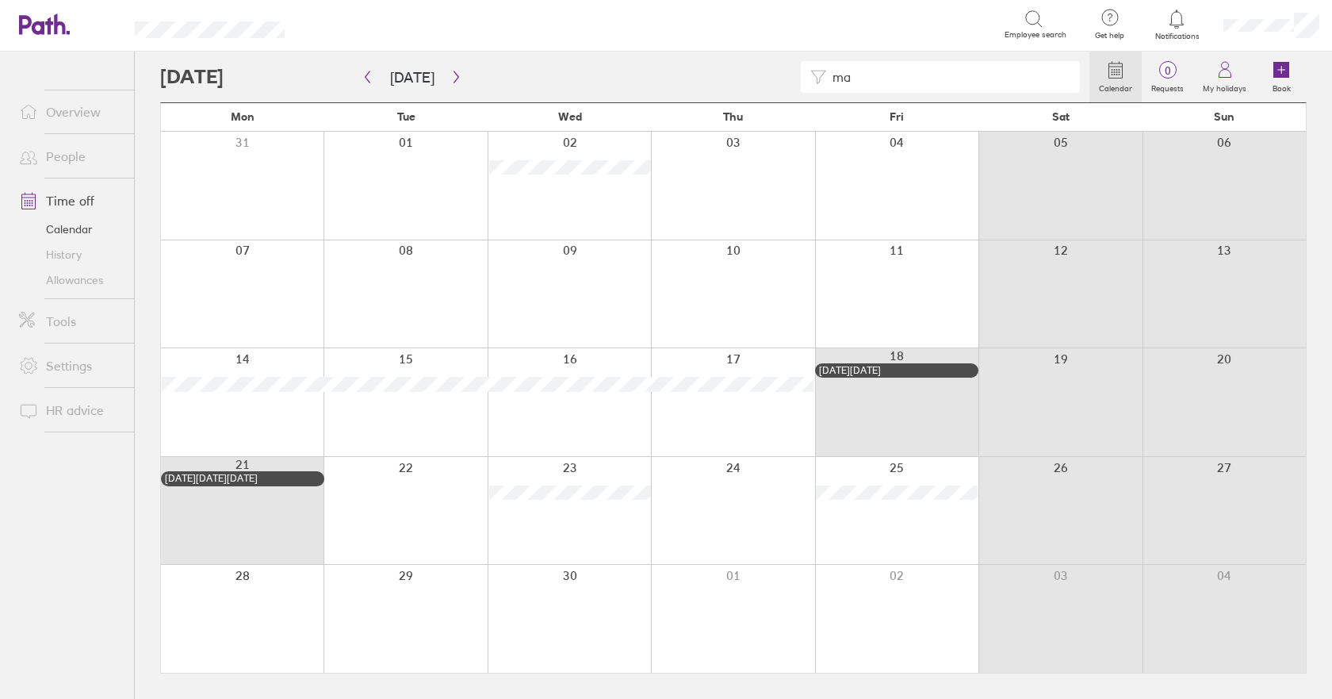
type input "m"
type input "c"
type input "j"
type input "d"
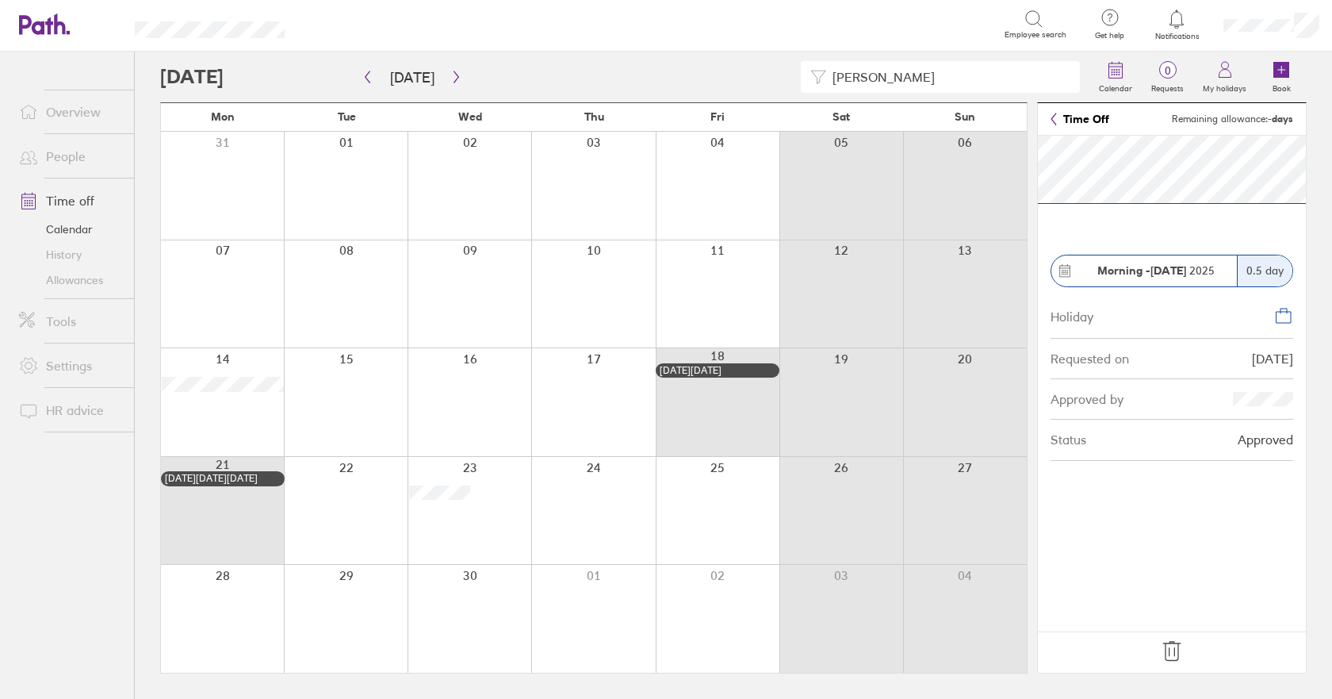
click at [1055, 122] on icon at bounding box center [1053, 119] width 5 height 12
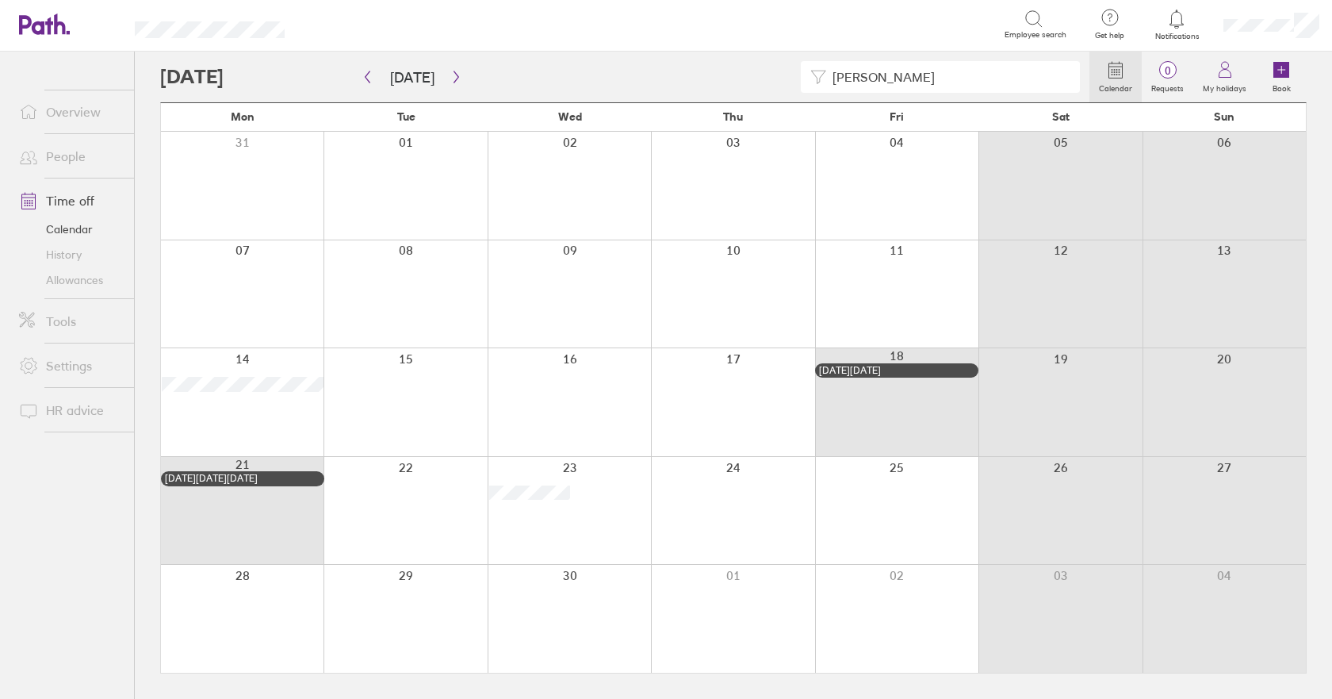
drag, startPoint x: 933, startPoint y: 78, endPoint x: 478, endPoint y: 69, distance: 454.5
click at [572, 75] on div "[PERSON_NAME]" at bounding box center [624, 77] width 929 height 32
type input "c"
type input "d"
type input "p"
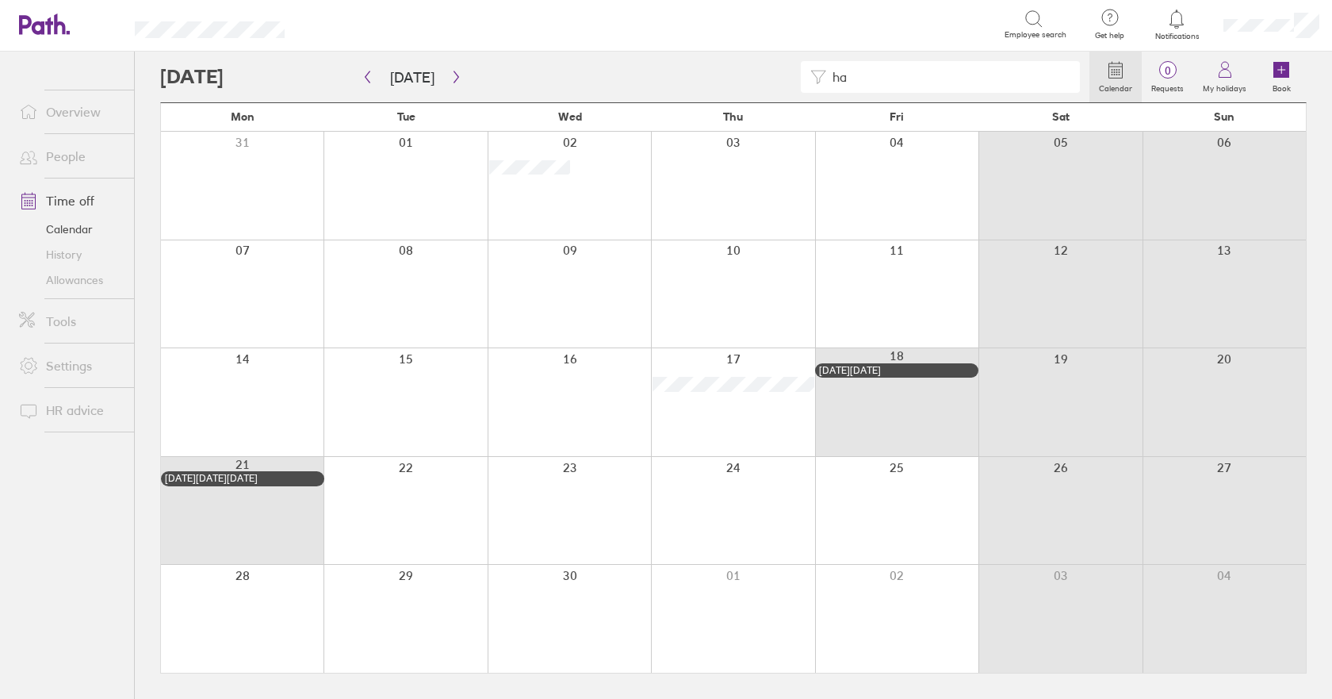
type input "h"
type input "a"
type input "f"
type input "b"
type input "c"
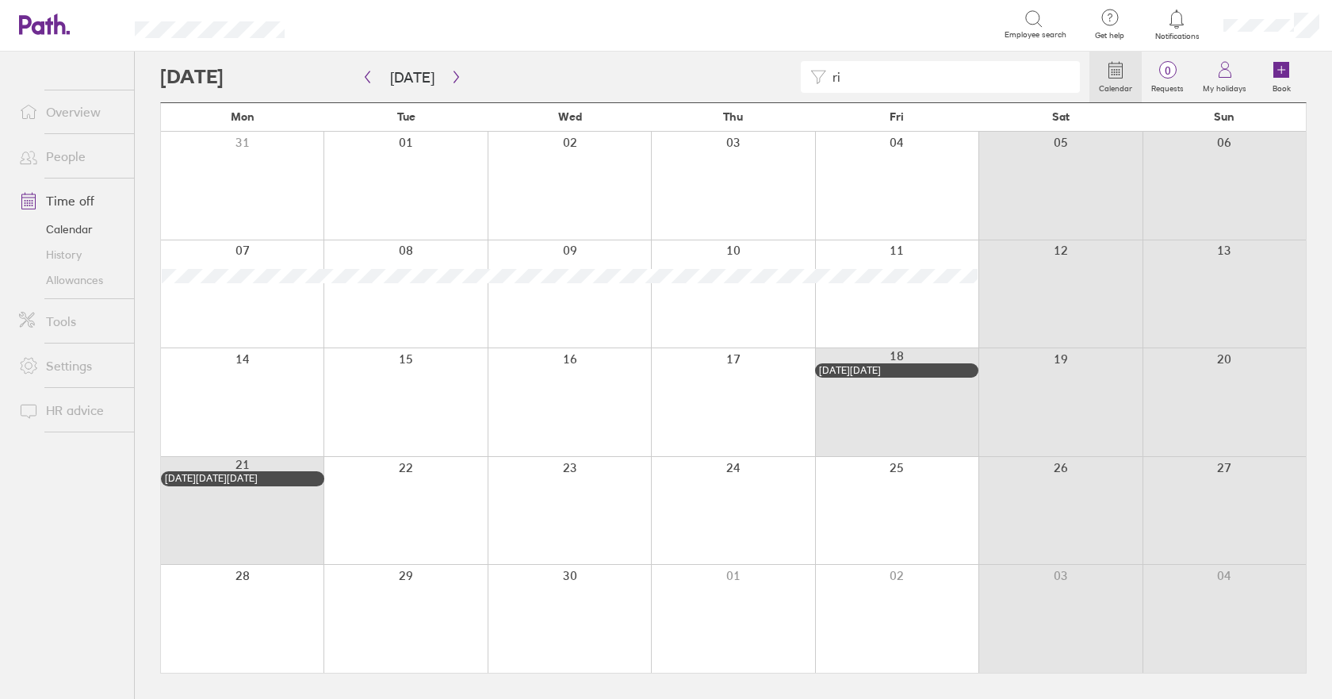
type input "r"
type input "t"
type input "seraphin"
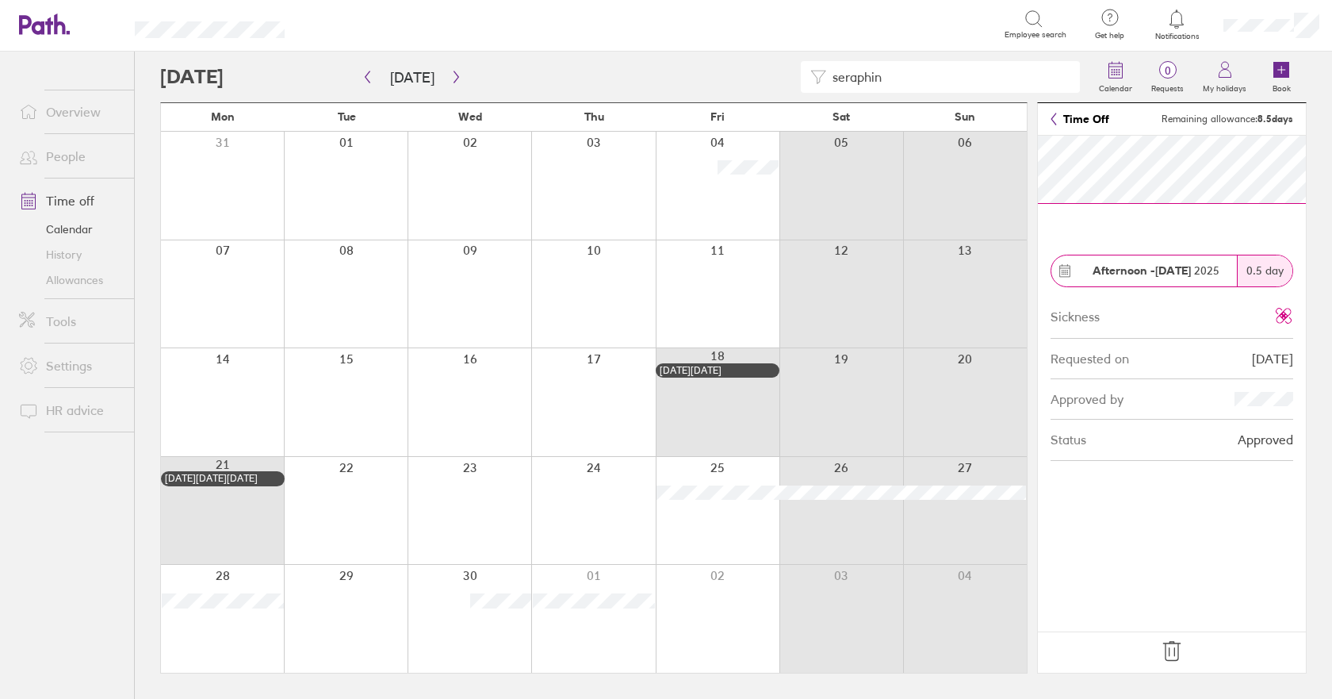
drag, startPoint x: 913, startPoint y: 70, endPoint x: 499, endPoint y: 30, distance: 416.6
click at [622, 54] on div "seraphin Calendar 0 Requests My holidays Book" at bounding box center [733, 77] width 1147 height 51
click at [1051, 113] on icon at bounding box center [1054, 119] width 6 height 13
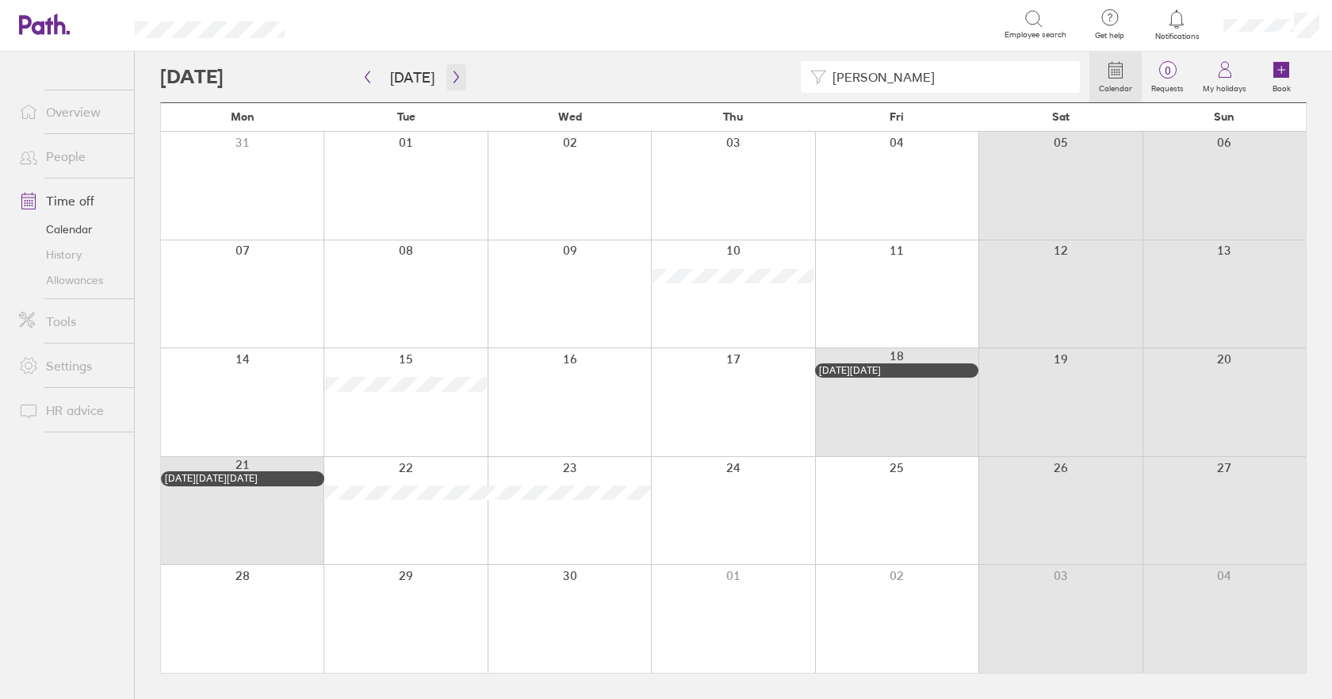
click at [454, 75] on icon "button" at bounding box center [456, 77] width 12 height 13
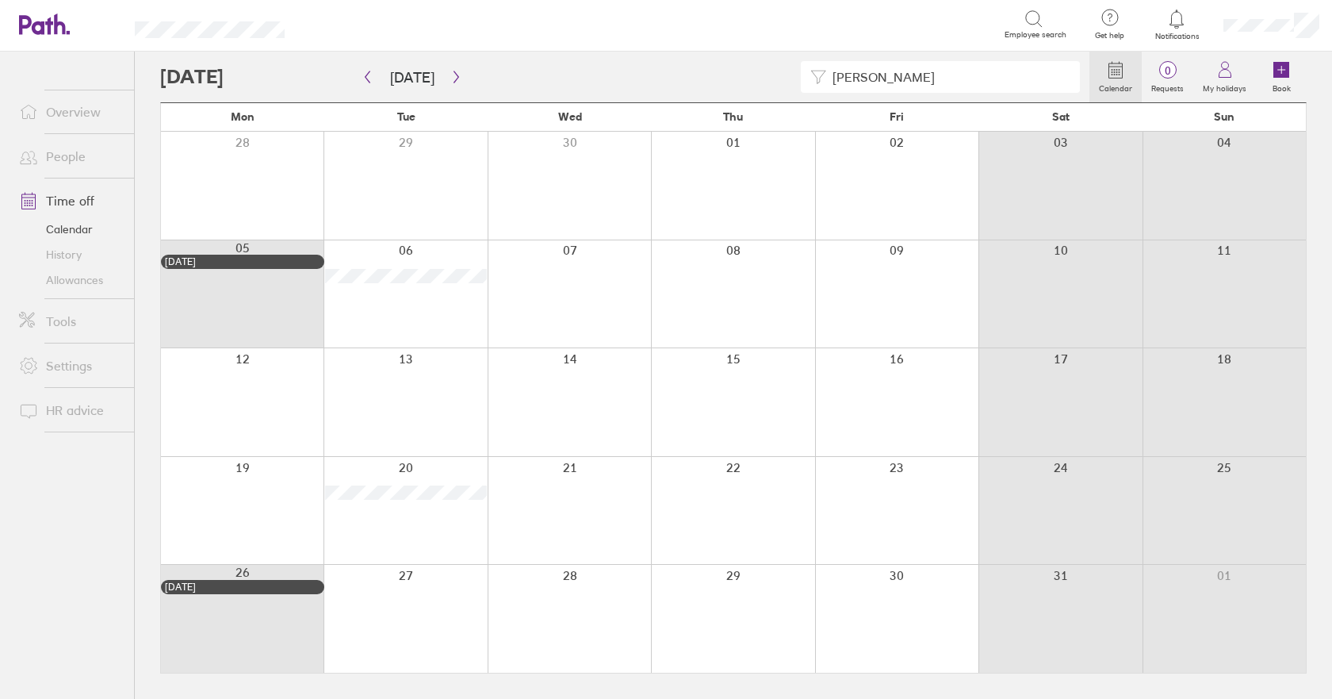
click at [873, 73] on input "[PERSON_NAME]" at bounding box center [948, 77] width 244 height 30
type input "r"
type input "c"
type input "p"
type input "t"
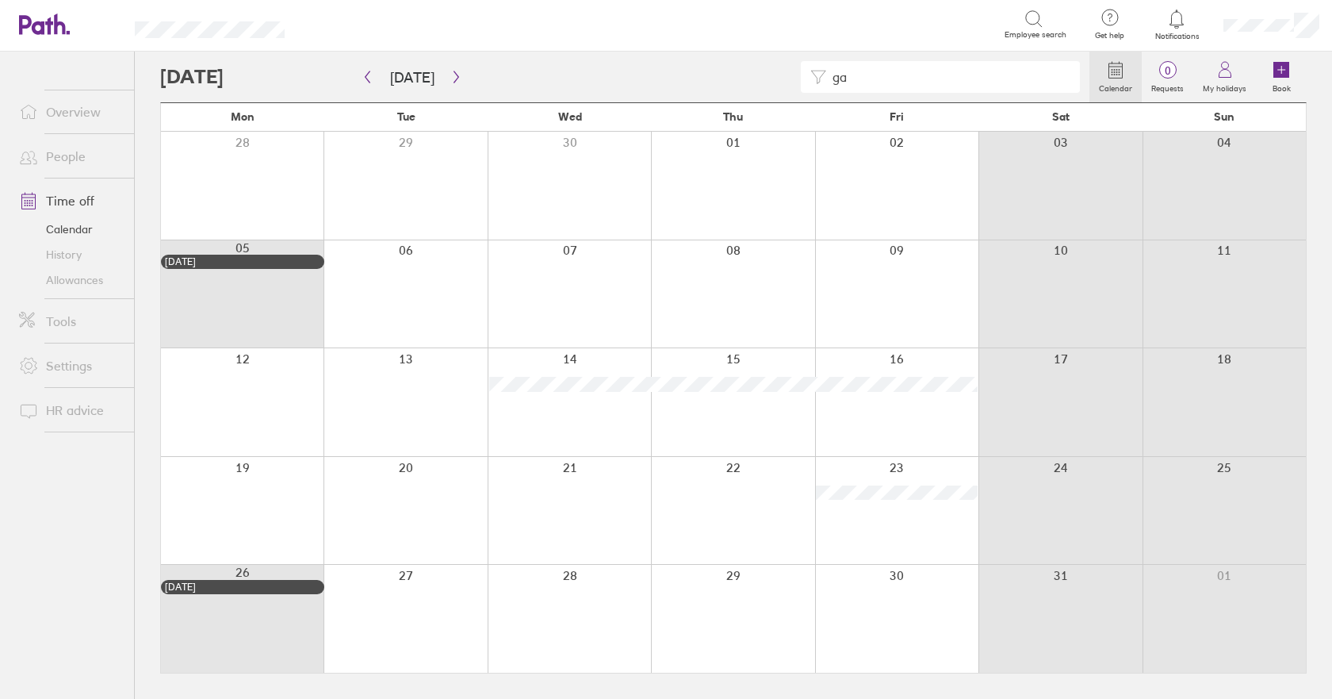
type input "g"
type input "m"
type input "r"
type input "s"
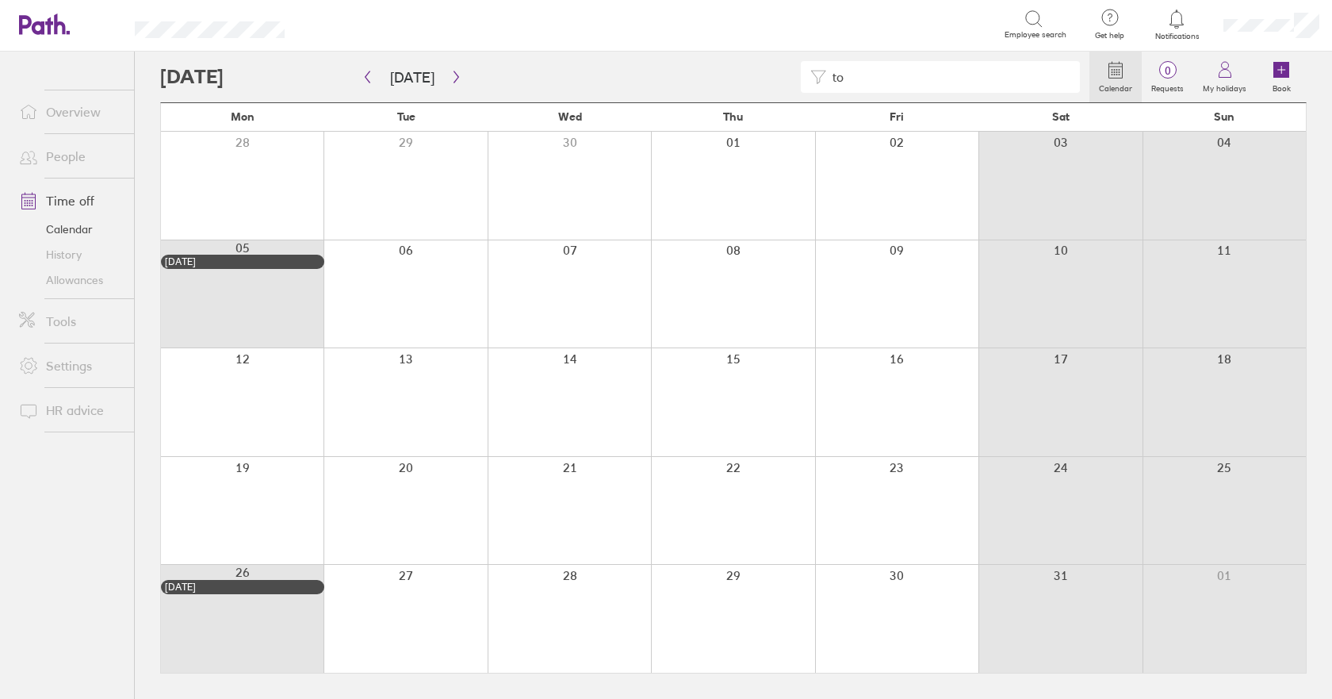
type input "t"
type input "h"
type input "j"
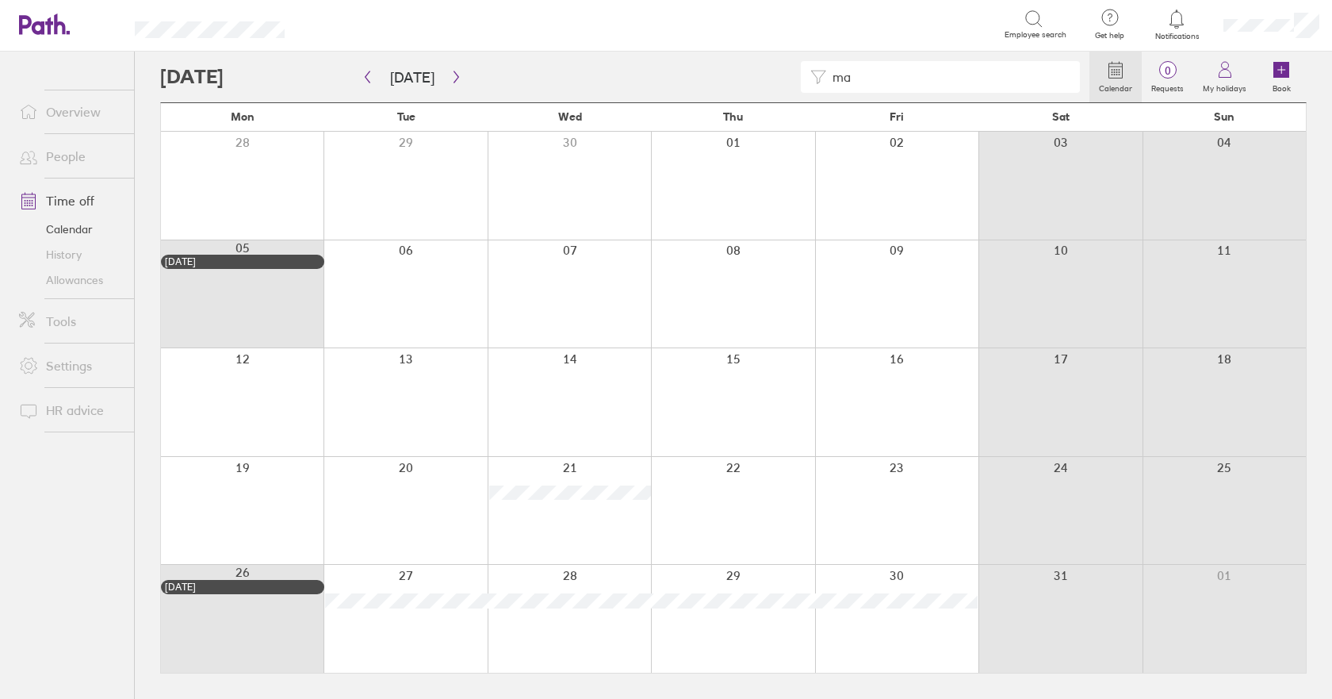
type input "m"
type input "c"
click at [597, 285] on div at bounding box center [569, 294] width 163 height 108
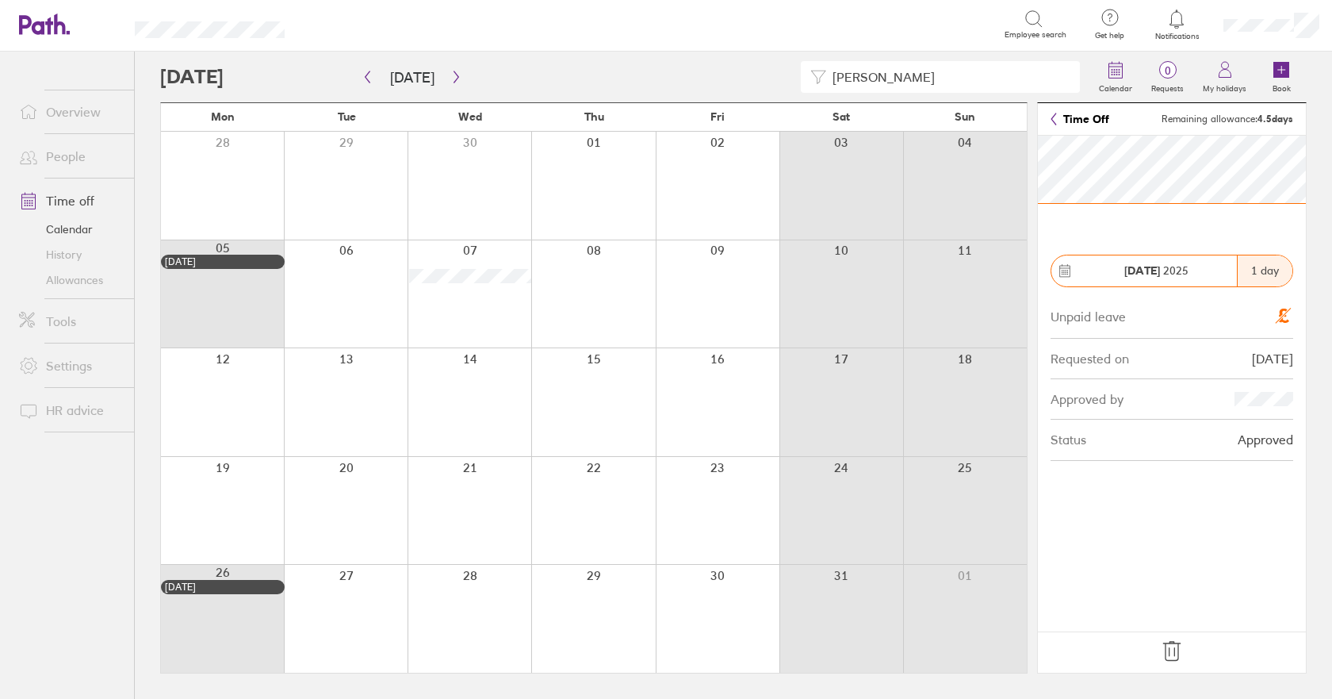
drag, startPoint x: 891, startPoint y: 71, endPoint x: 649, endPoint y: 34, distance: 245.5
click at [706, 56] on div "julian al Calendar 0 Requests My holidays Book" at bounding box center [733, 77] width 1147 height 51
type input "d"
type input "m"
type input "d"
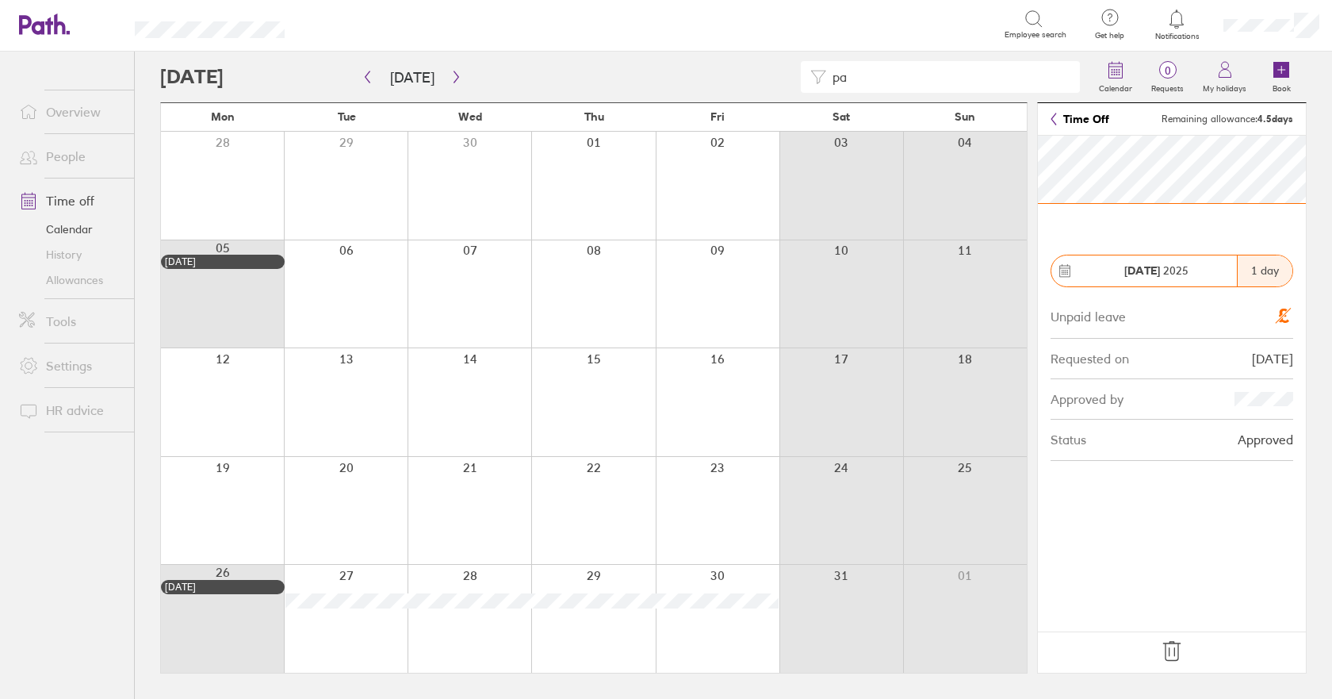
type input "p"
type input "h"
type input "a"
click at [898, 81] on input "[PERSON_NAME]" at bounding box center [948, 77] width 244 height 30
type input "b"
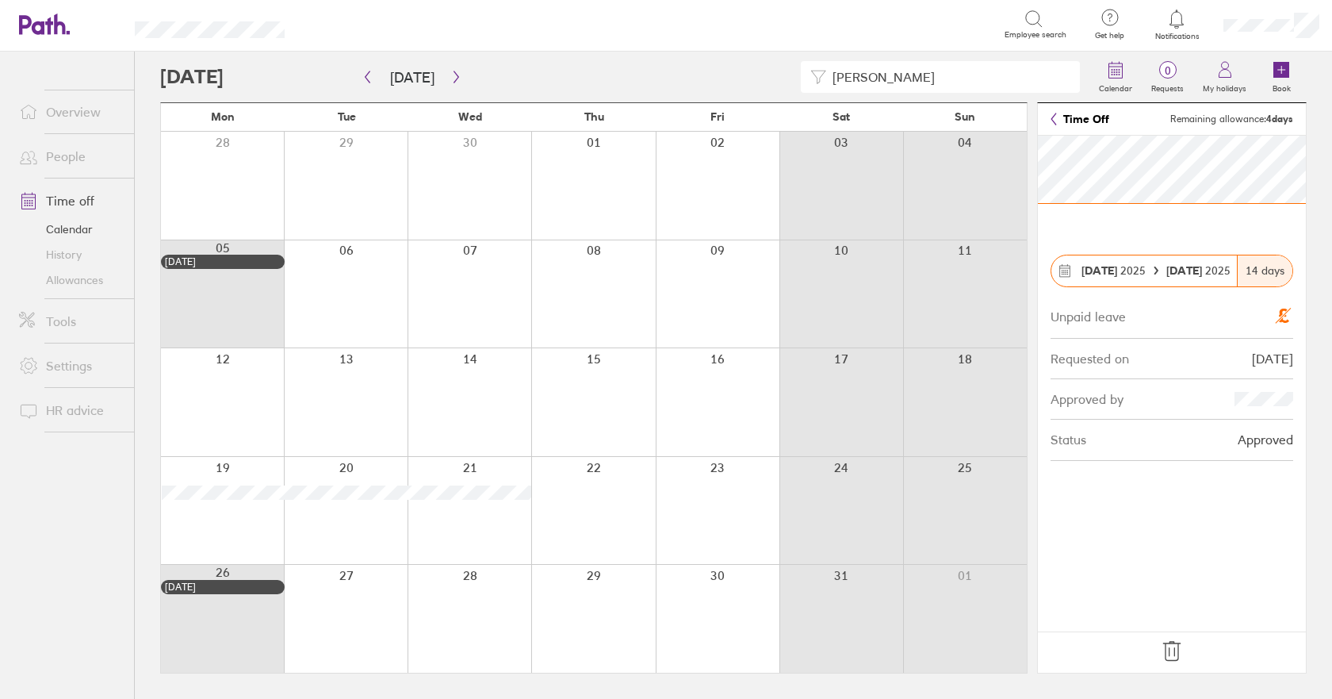
click at [1051, 122] on icon at bounding box center [1054, 119] width 6 height 13
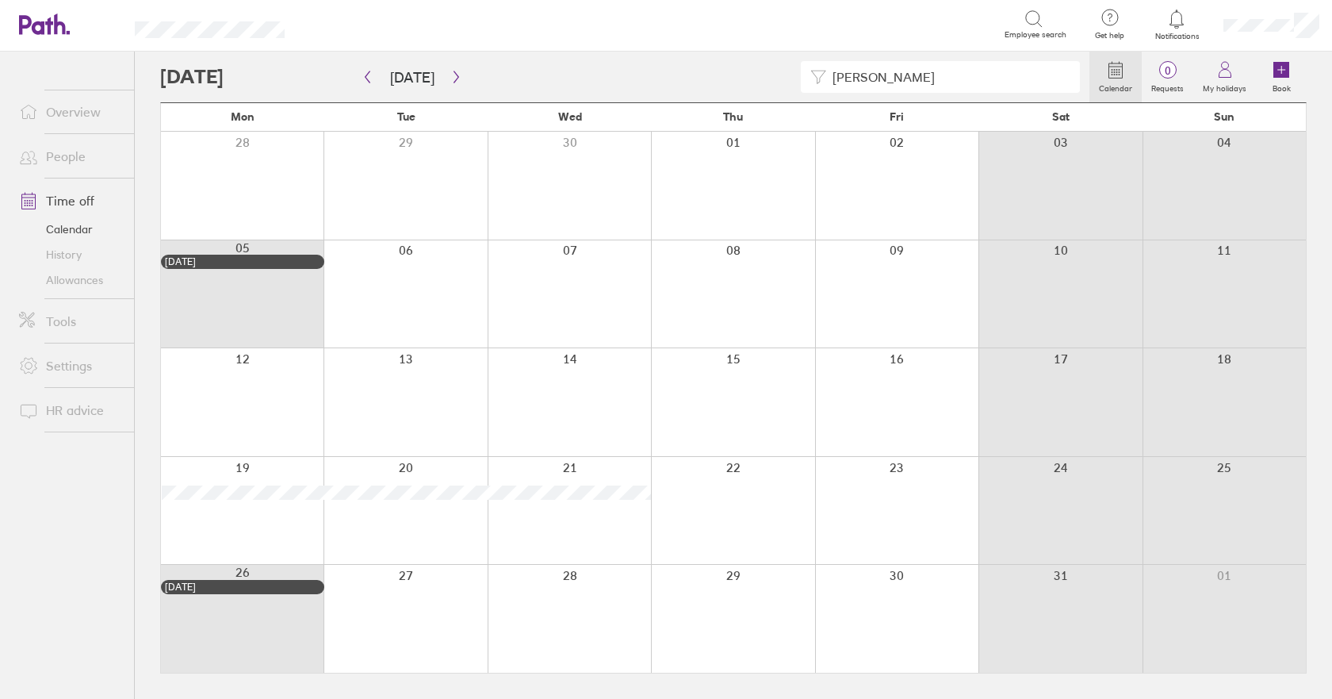
drag, startPoint x: 918, startPoint y: 75, endPoint x: 610, endPoint y: 66, distance: 308.6
click at [620, 67] on div "[PERSON_NAME]" at bounding box center [624, 77] width 929 height 32
type input "r"
type input "t"
click at [369, 80] on icon "button" at bounding box center [368, 77] width 12 height 13
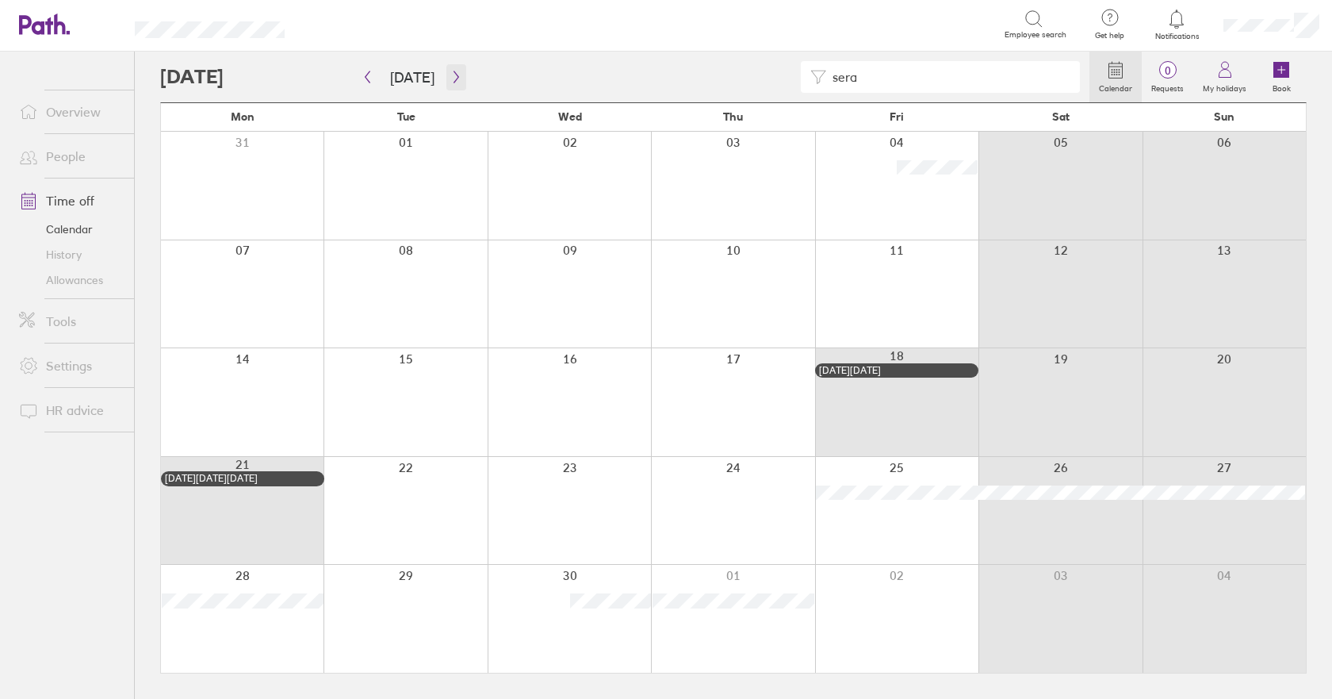
click at [457, 74] on icon "button" at bounding box center [456, 77] width 12 height 13
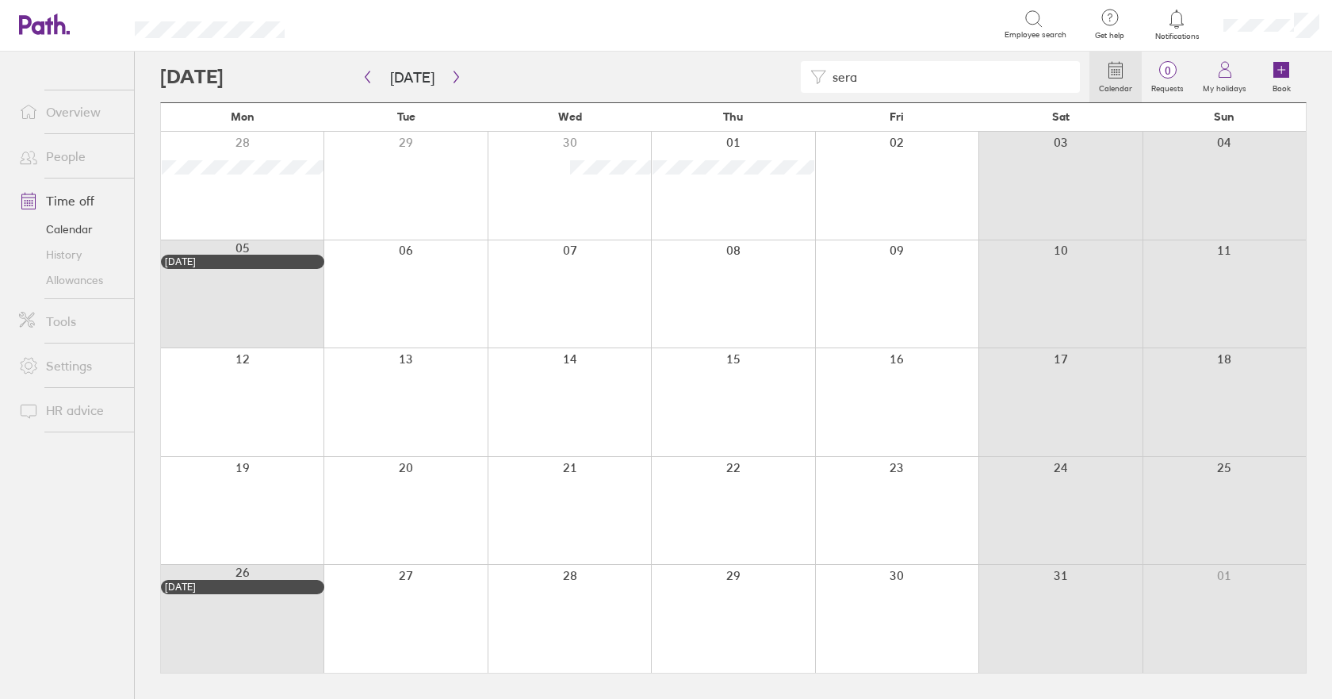
drag, startPoint x: 889, startPoint y: 77, endPoint x: 676, endPoint y: 60, distance: 213.2
click at [737, 68] on div "sera" at bounding box center [624, 77] width 929 height 32
click at [454, 76] on icon "button" at bounding box center [456, 77] width 12 height 13
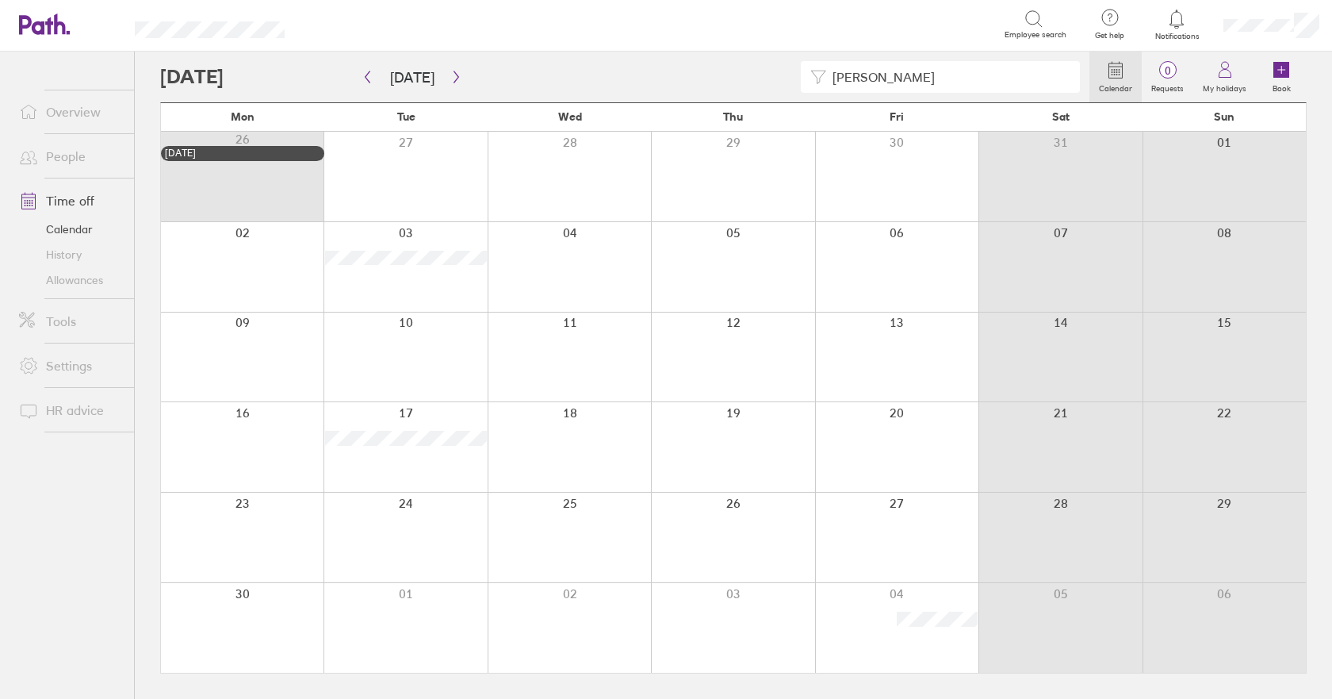
click at [875, 76] on input "[PERSON_NAME]" at bounding box center [948, 77] width 244 height 30
type input "r"
type input "c"
type input "p"
type input "t"
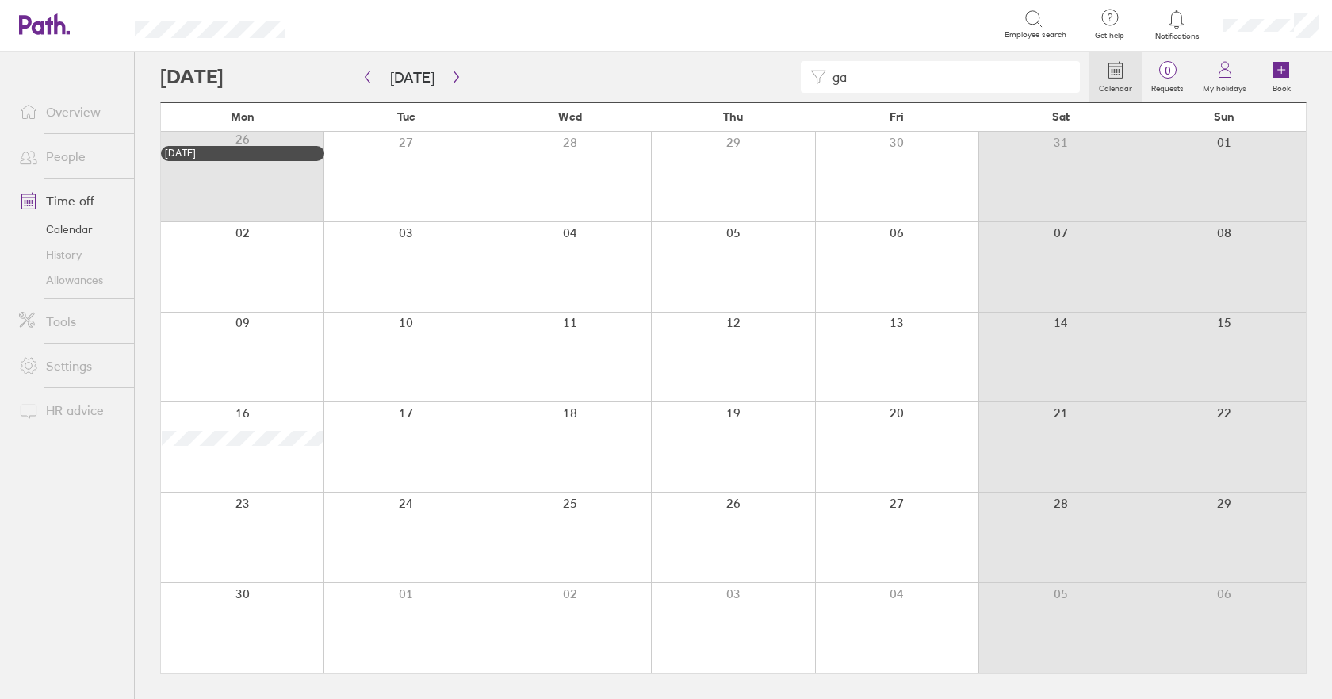
type input "g"
type input "m"
type input "r"
type input "s"
type input "w"
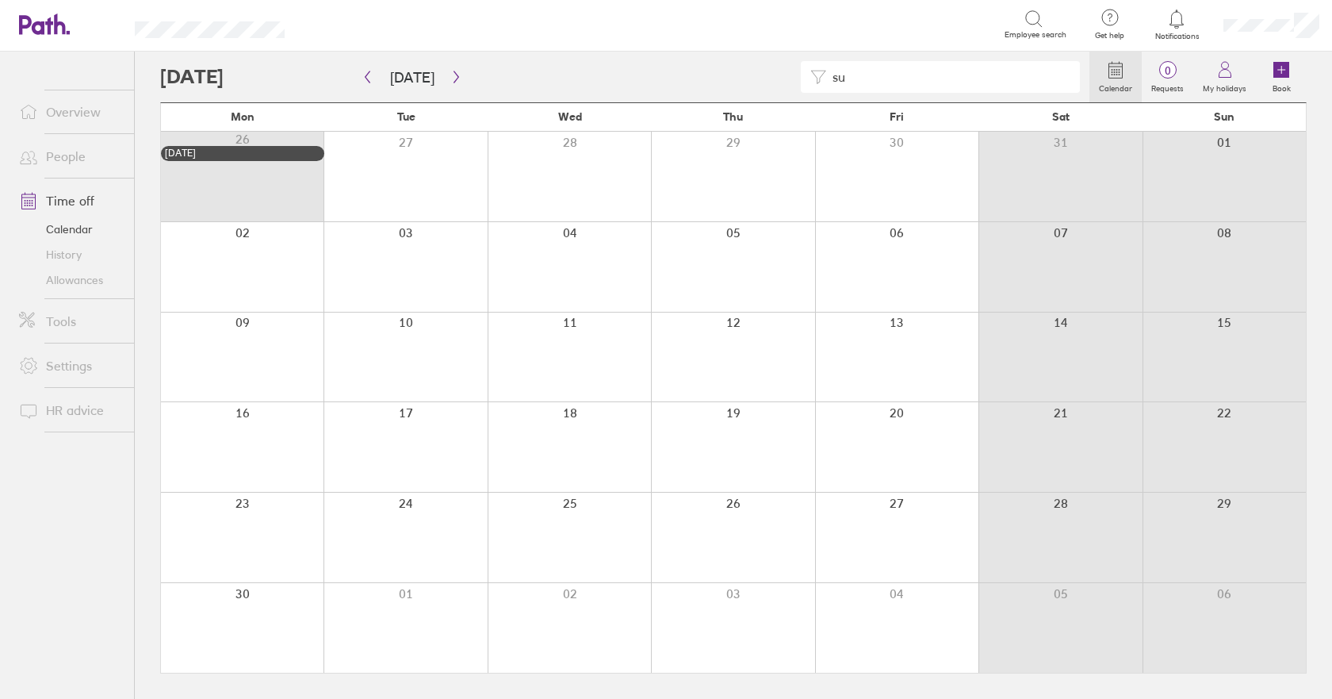
type input "s"
type input "t"
type input "h"
type input "j"
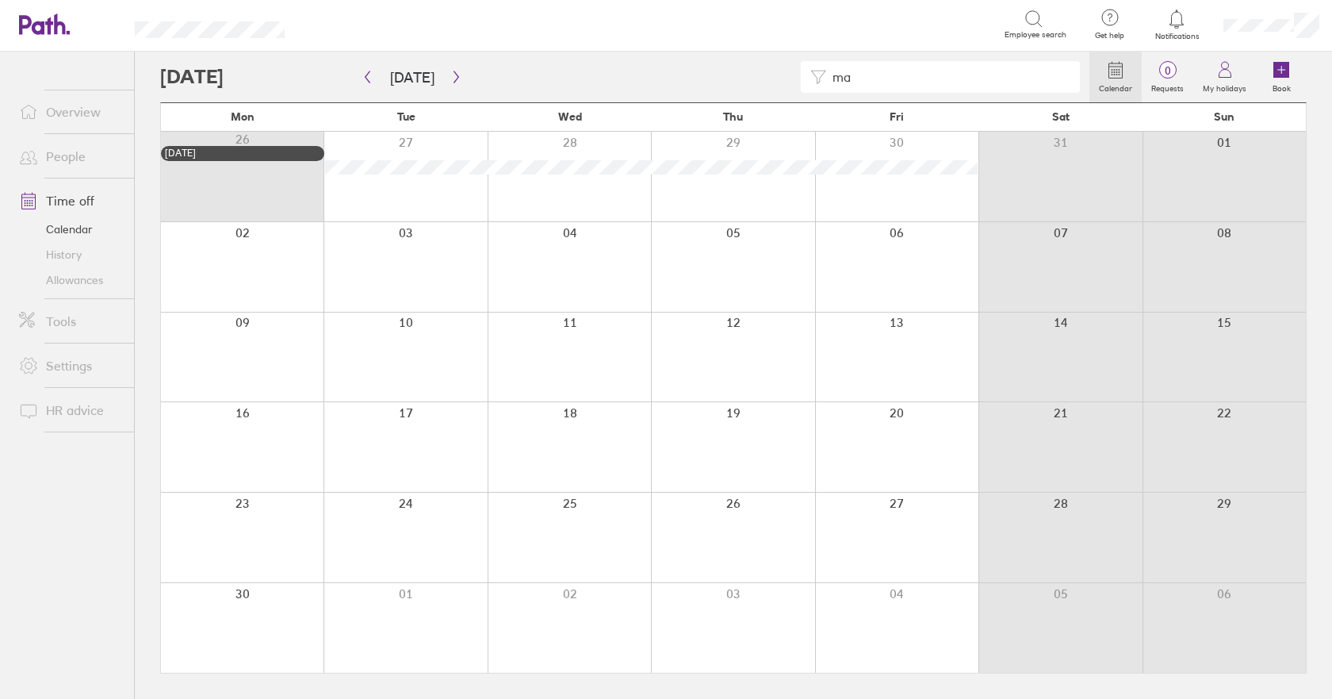
type input "m"
type input "c"
type input "j"
type input "d"
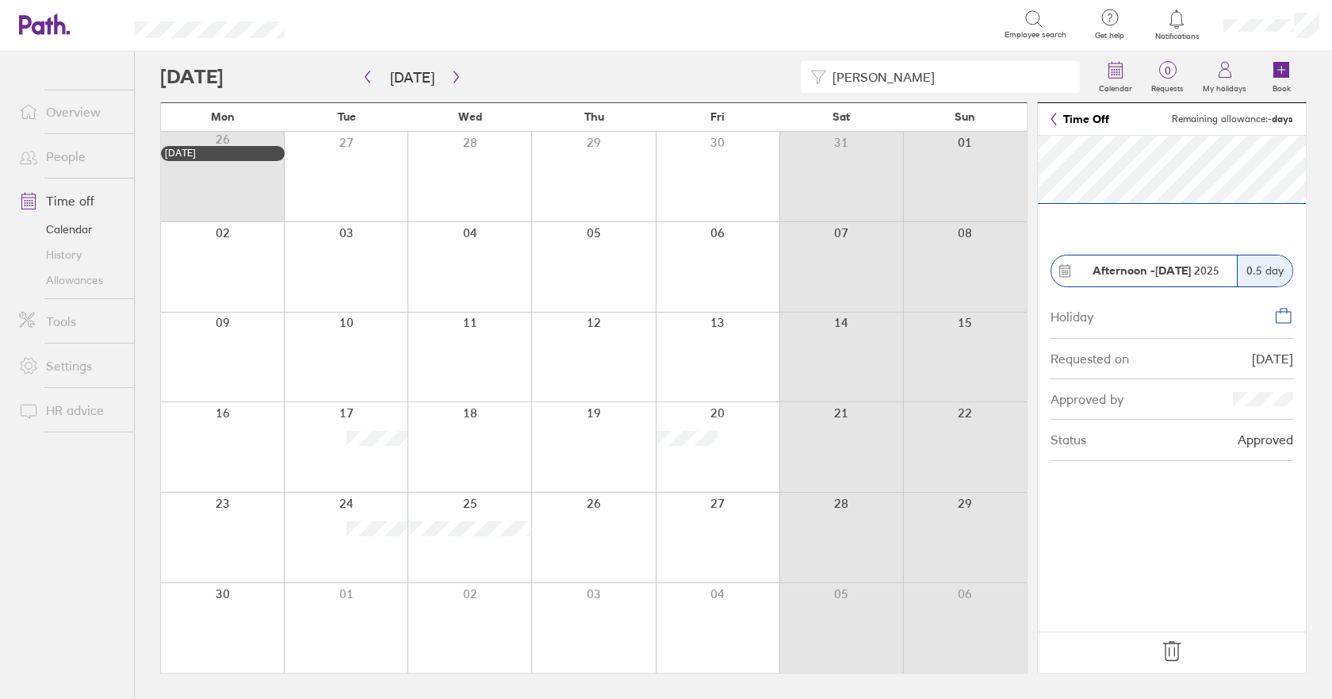
drag, startPoint x: 890, startPoint y: 79, endPoint x: 766, endPoint y: 67, distance: 125.0
click at [766, 67] on div "[PERSON_NAME]" at bounding box center [624, 77] width 929 height 32
type input "d"
type input "p"
type input "h"
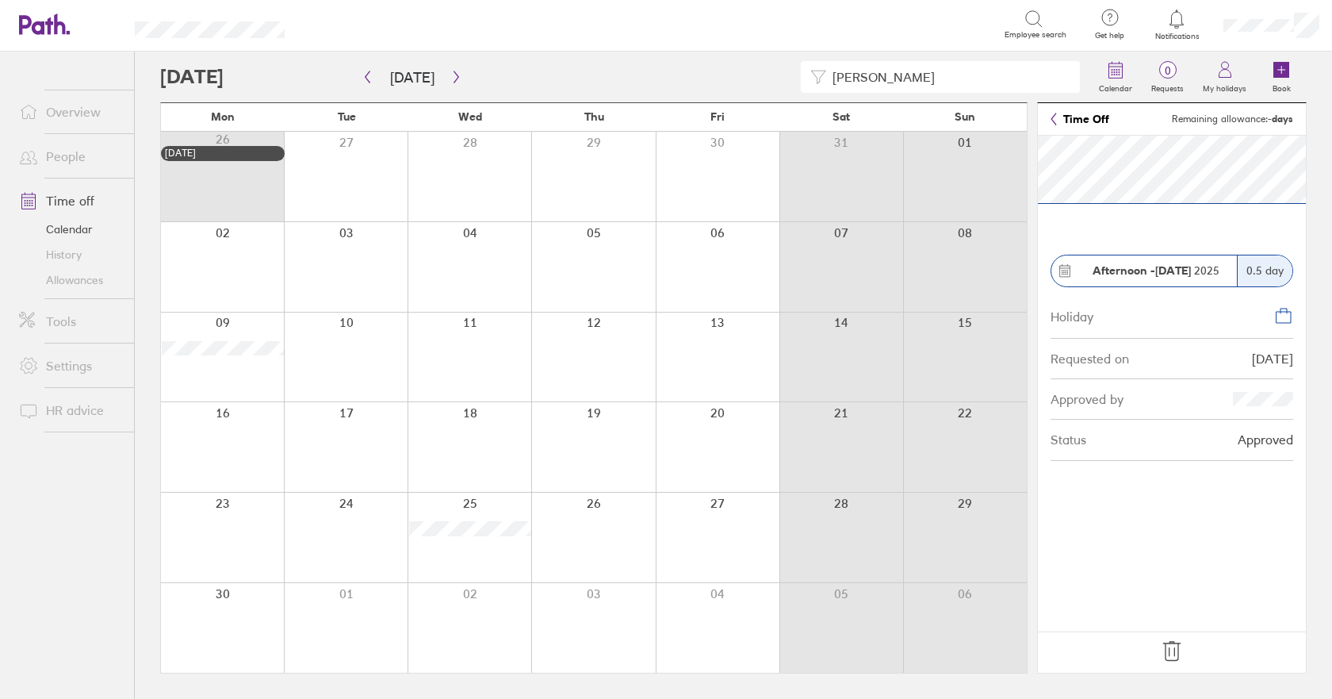
drag, startPoint x: 847, startPoint y: 76, endPoint x: 823, endPoint y: 75, distance: 23.8
click at [834, 76] on input "[PERSON_NAME]" at bounding box center [948, 77] width 244 height 30
type input "v"
type input "b"
type input "c"
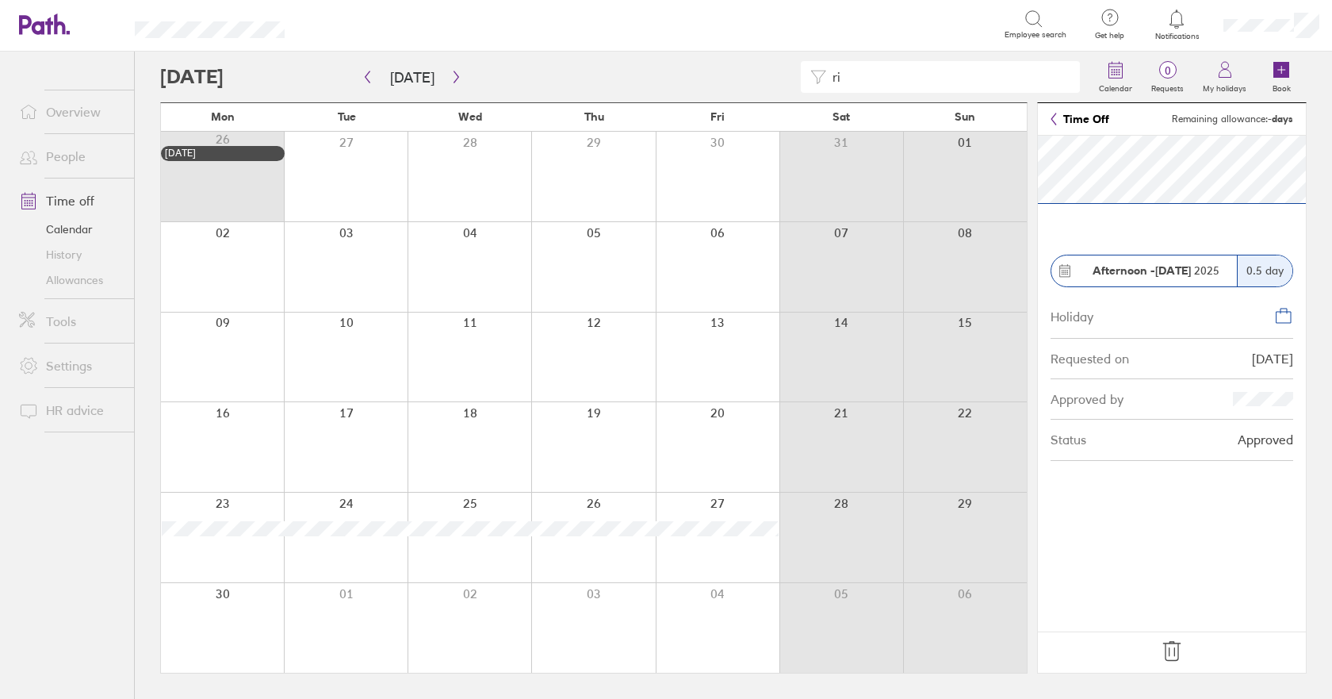
type input "r"
drag, startPoint x: 899, startPoint y: 76, endPoint x: 763, endPoint y: 79, distance: 136.4
click at [764, 79] on div "[PERSON_NAME]" at bounding box center [624, 77] width 929 height 32
type input "s"
type input "[PERSON_NAME]"
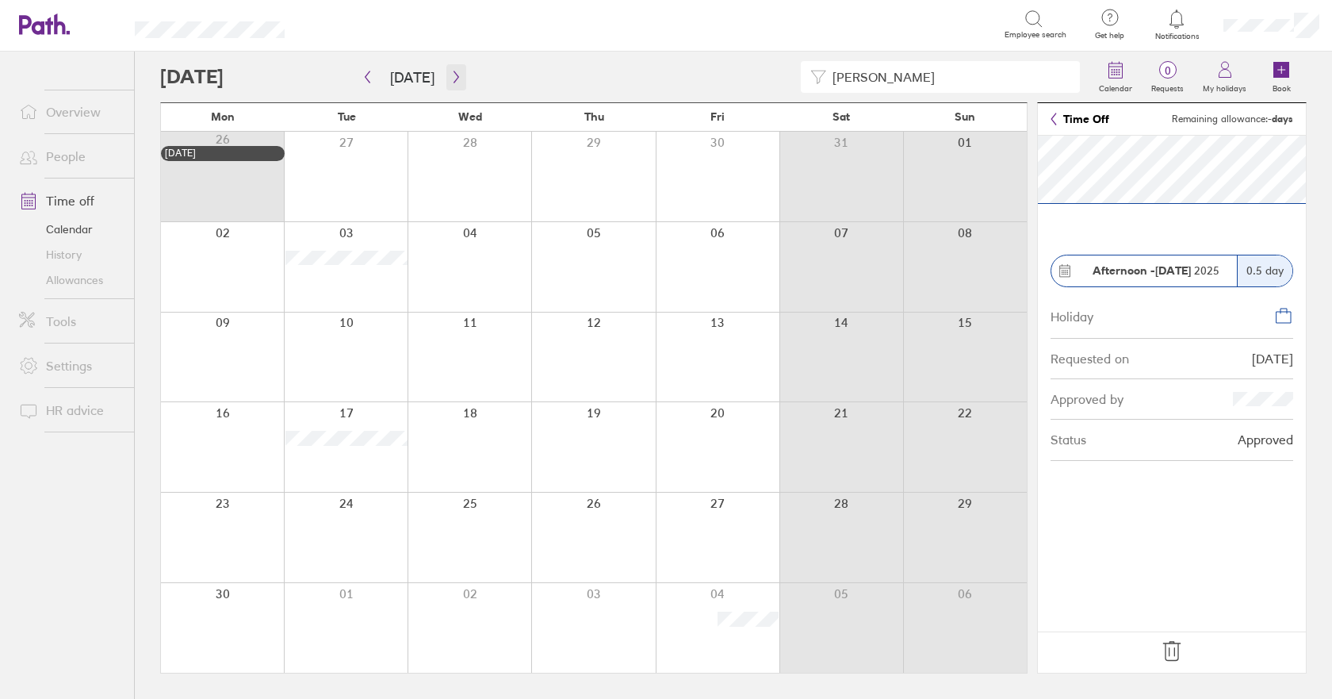
click at [452, 78] on icon "button" at bounding box center [456, 77] width 12 height 13
